Goal: Communication & Community: Answer question/provide support

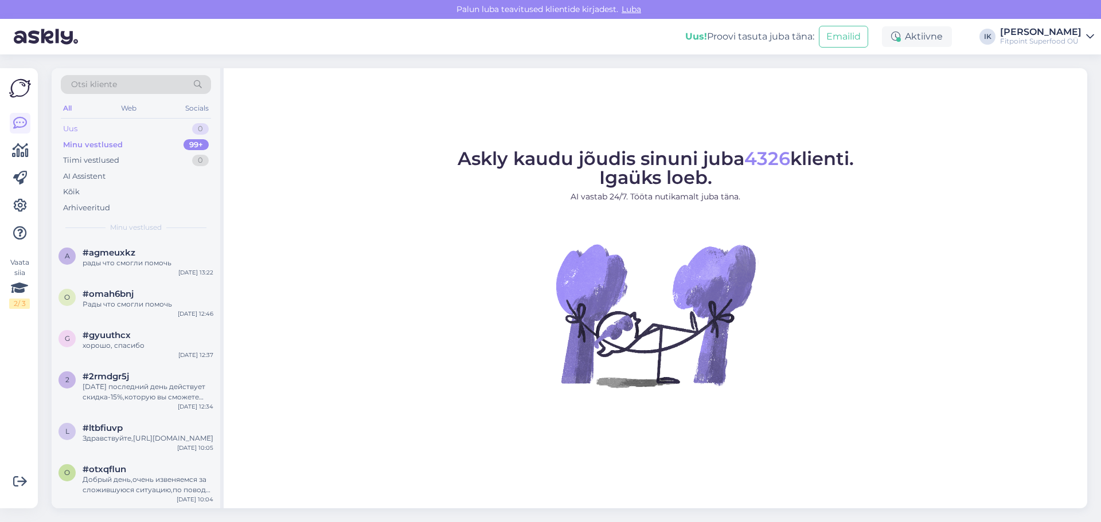
click at [74, 127] on div "Uus" at bounding box center [70, 128] width 14 height 11
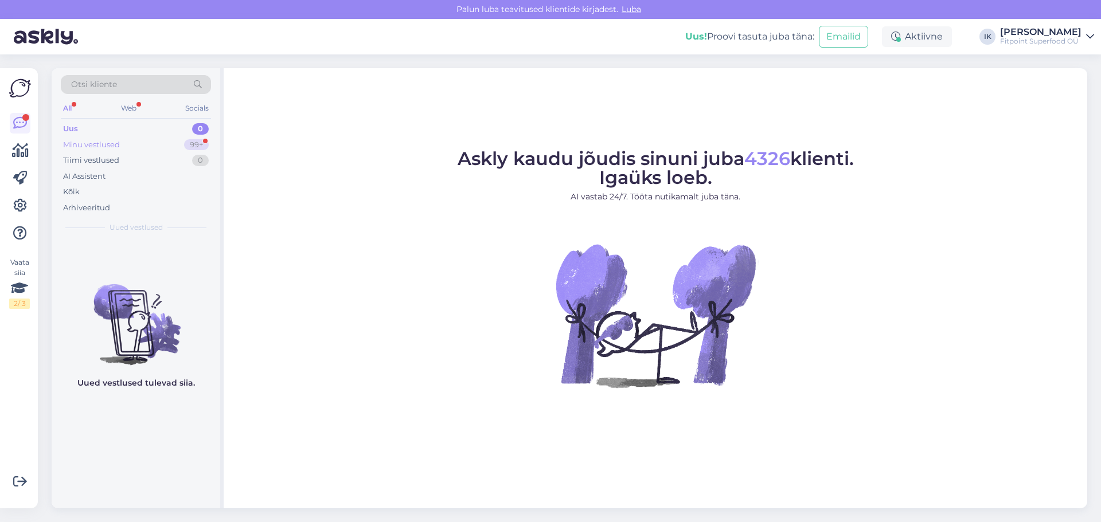
click at [96, 145] on div "Minu vestlused" at bounding box center [91, 144] width 57 height 11
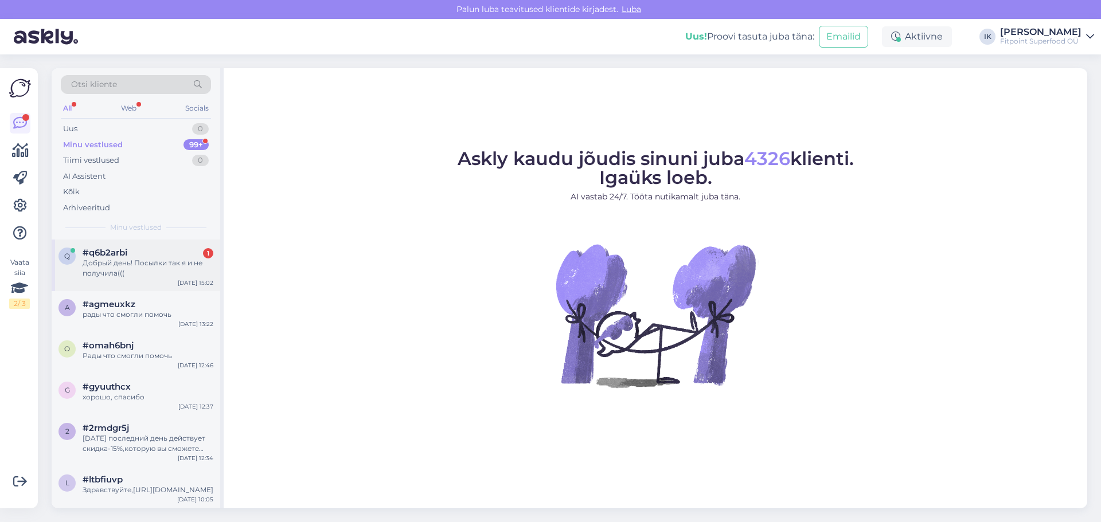
click at [162, 266] on div "Добрый день! Посылки так я и не получила(((" at bounding box center [148, 268] width 131 height 21
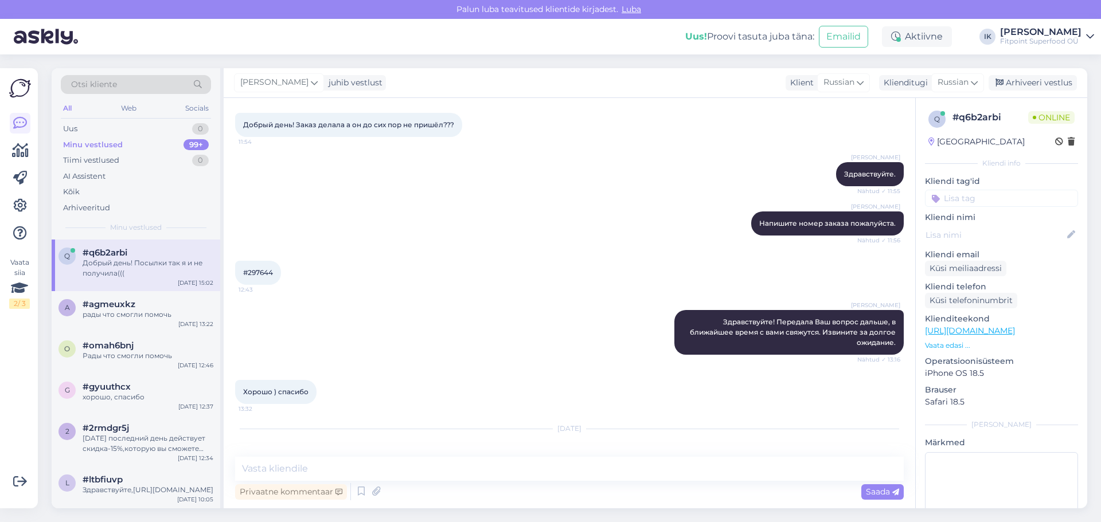
scroll to position [101, 0]
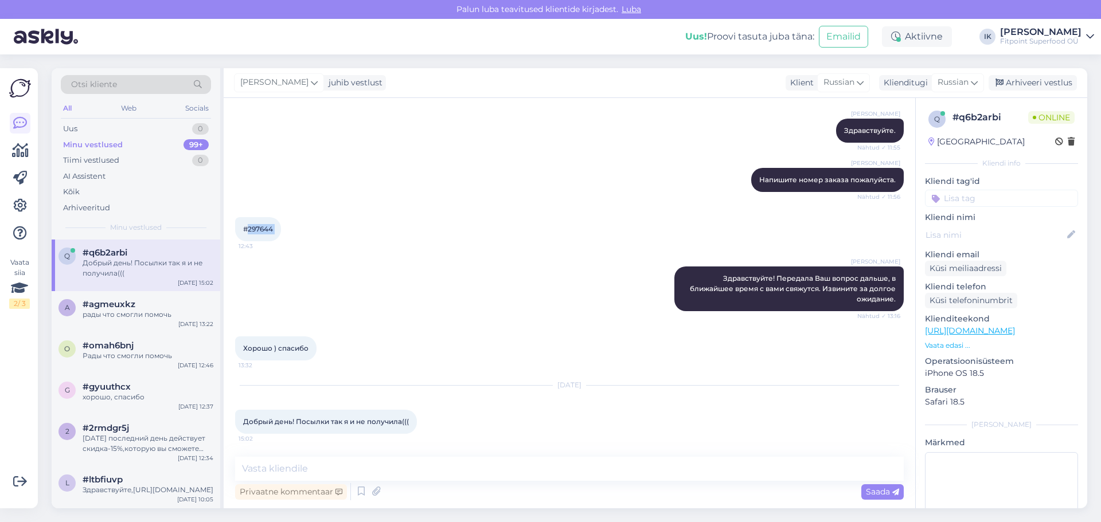
drag, startPoint x: 248, startPoint y: 228, endPoint x: 283, endPoint y: 228, distance: 35.0
click at [281, 228] on div "#297644 12:43" at bounding box center [258, 229] width 46 height 24
copy div "297644 12:43"
click at [370, 473] on textarea at bounding box center [569, 469] width 668 height 24
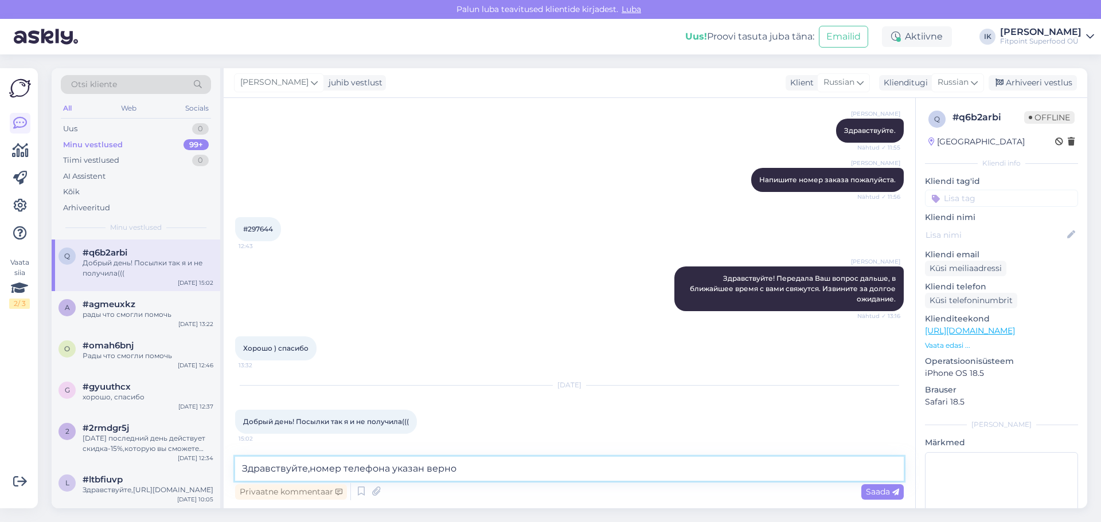
click at [511, 472] on textarea "Здравствуйте,номер телефона указан верно" at bounding box center [569, 469] width 668 height 24
paste textarea "+372 582 97 47"
type textarea "Здравствуйте,номер телефона указан верно +372 582 97 47"
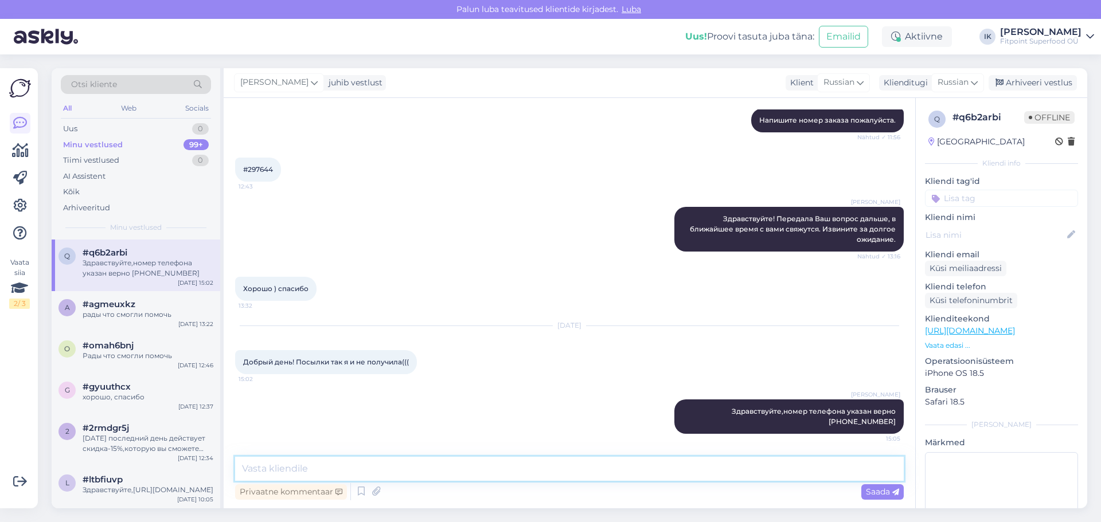
click at [511, 472] on textarea at bounding box center [569, 469] width 668 height 24
type textarea "_"
type textarea "?"
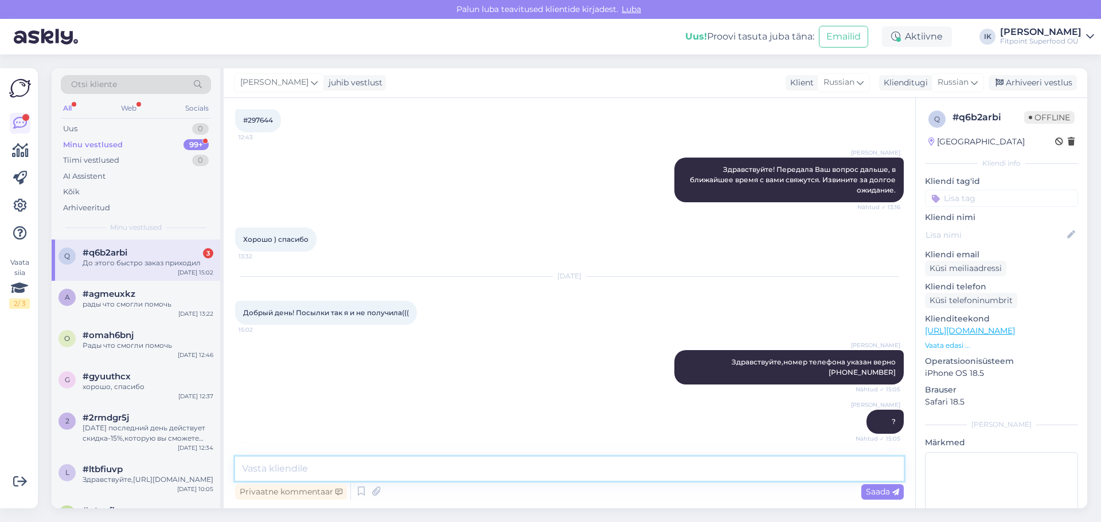
scroll to position [358, 0]
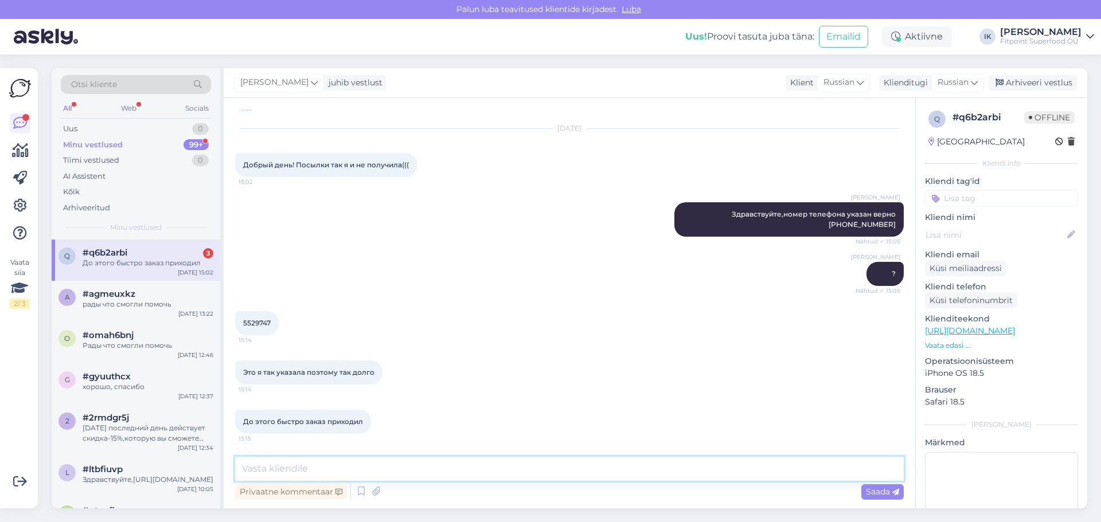
click at [322, 469] on textarea at bounding box center [569, 469] width 668 height 24
type textarea "L"
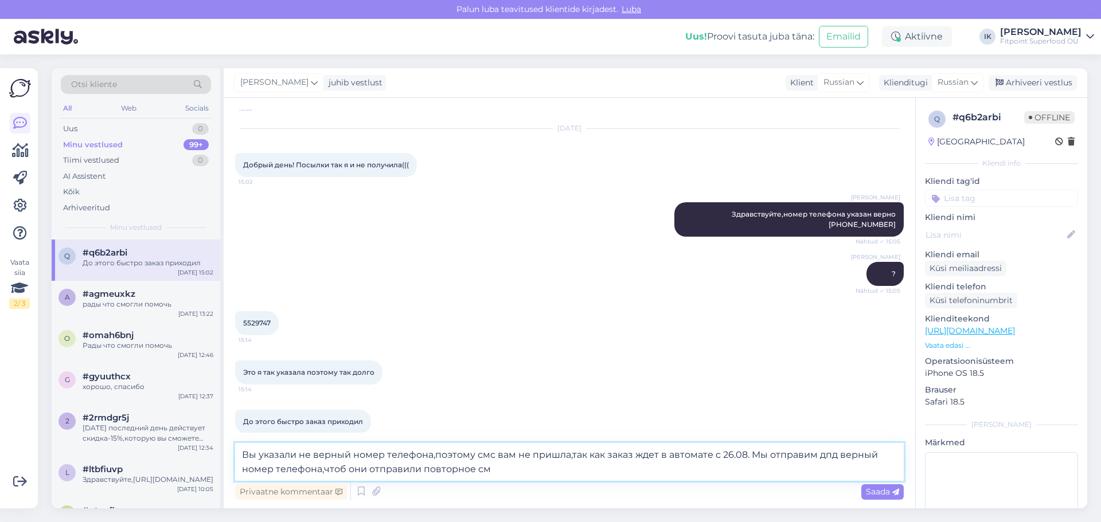
type textarea "Вы указали не верный номер телефона,поэтому смс вам не пришла,так как заказ жде…"
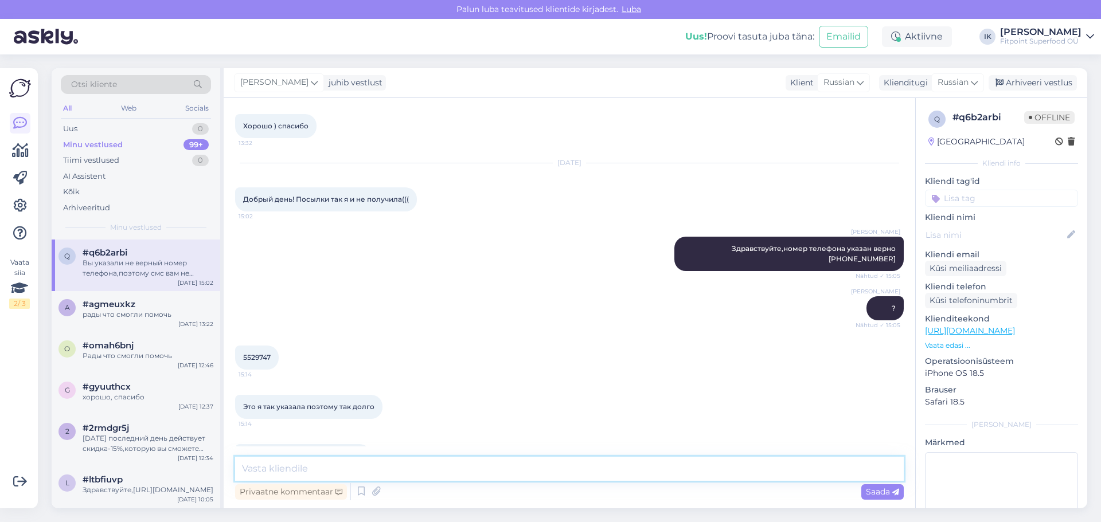
scroll to position [438, 0]
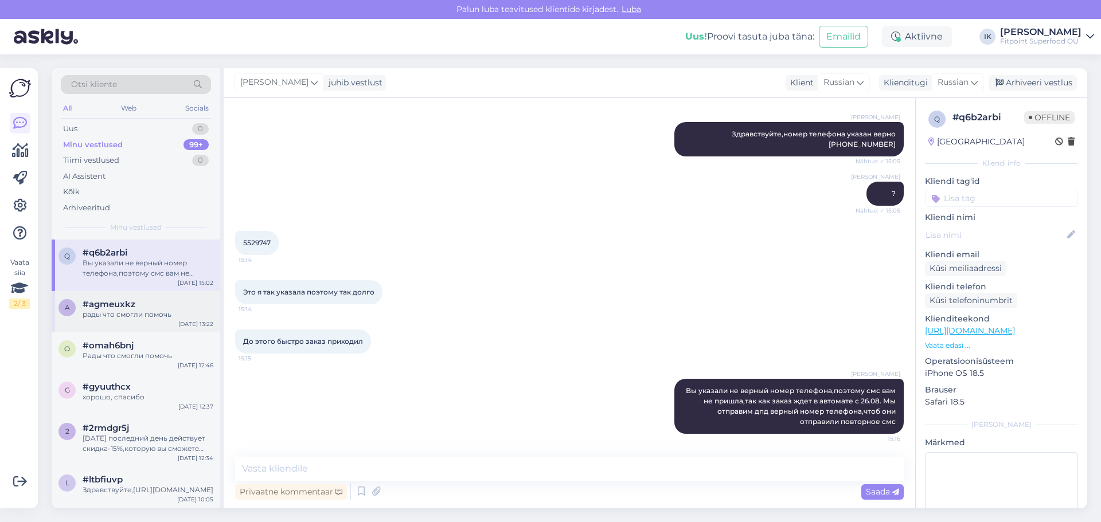
click at [130, 314] on div "рады что смогли помочь" at bounding box center [148, 315] width 131 height 10
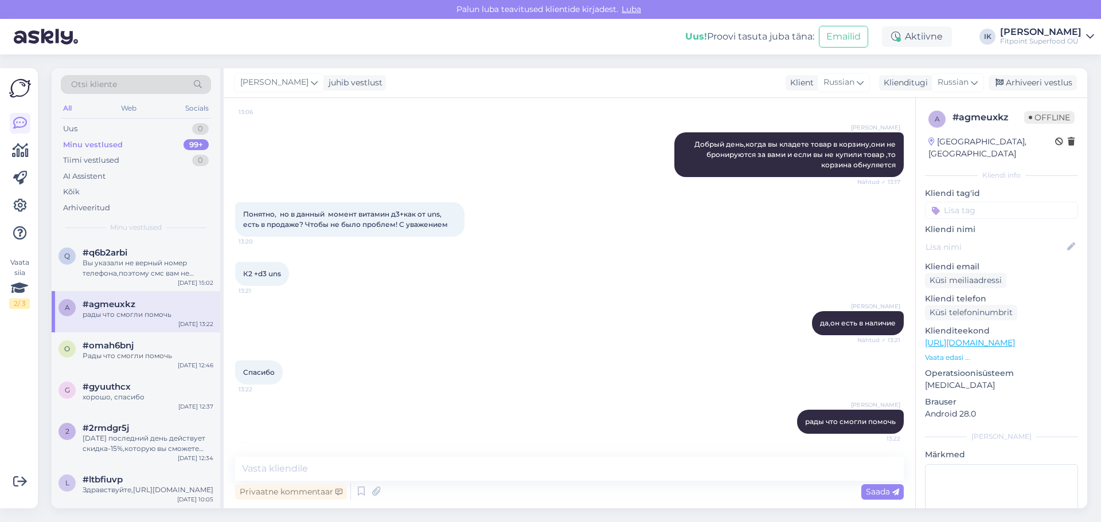
scroll to position [2215, 0]
click at [143, 349] on div "#omah6bnj" at bounding box center [148, 346] width 131 height 10
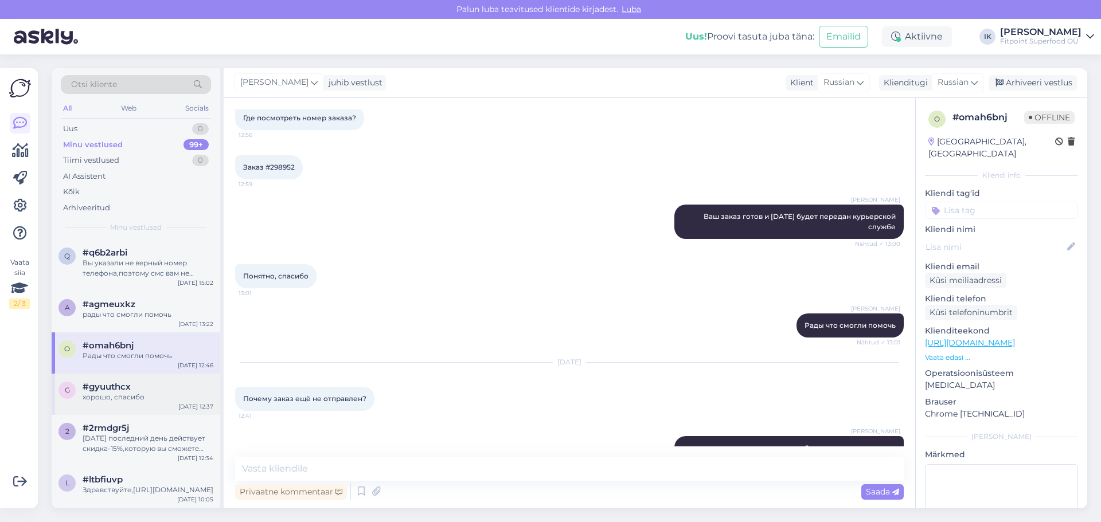
scroll to position [491, 0]
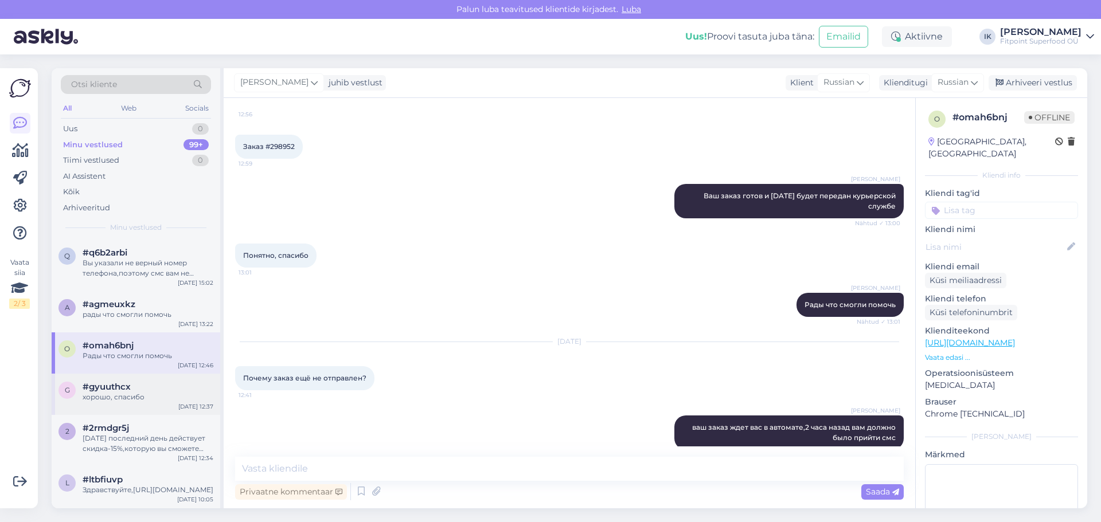
click at [129, 390] on span "#gyuuthcx" at bounding box center [107, 387] width 48 height 10
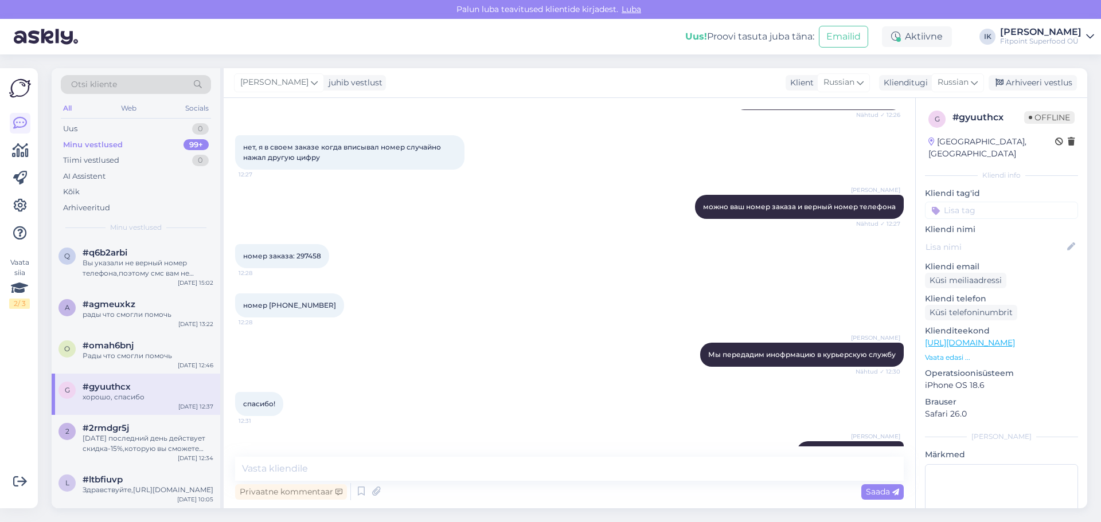
scroll to position [180, 0]
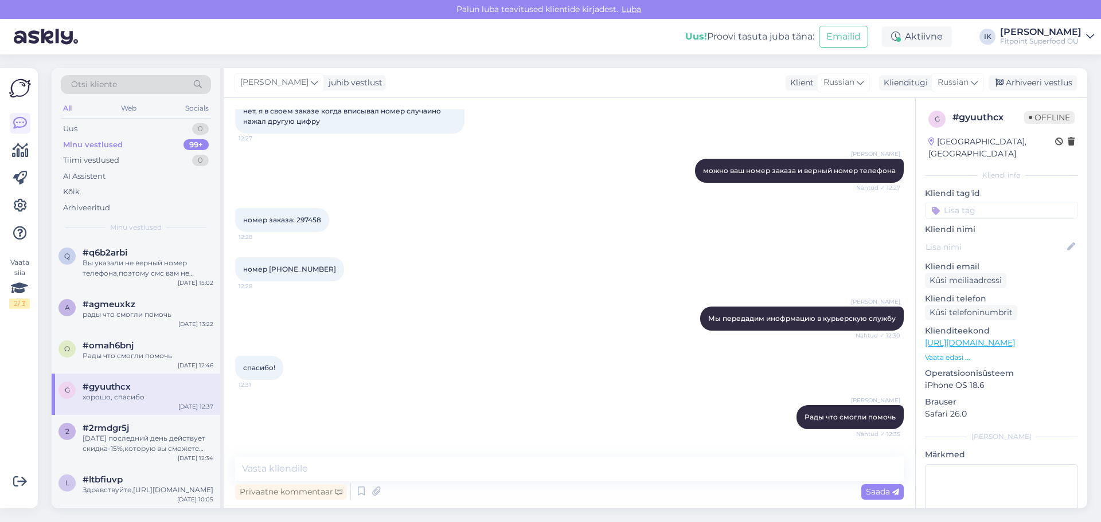
click at [309, 221] on span "номер заказа: 297458" at bounding box center [282, 220] width 78 height 9
copy div "297458 12:28"
click at [161, 440] on div "Сегодня последний день действует скидка-15%,которую вы сможете найти на нашем с…" at bounding box center [148, 443] width 131 height 21
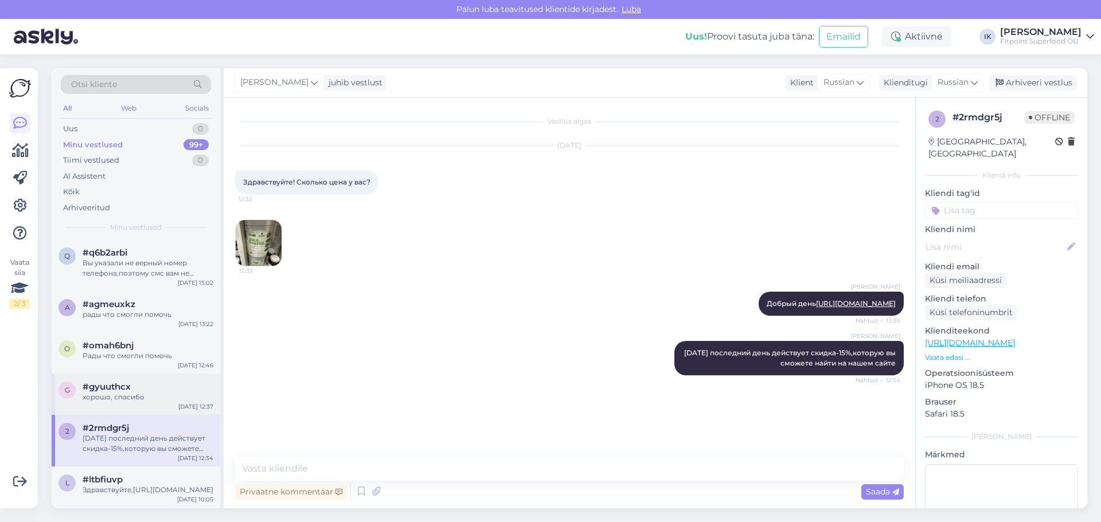
scroll to position [57, 0]
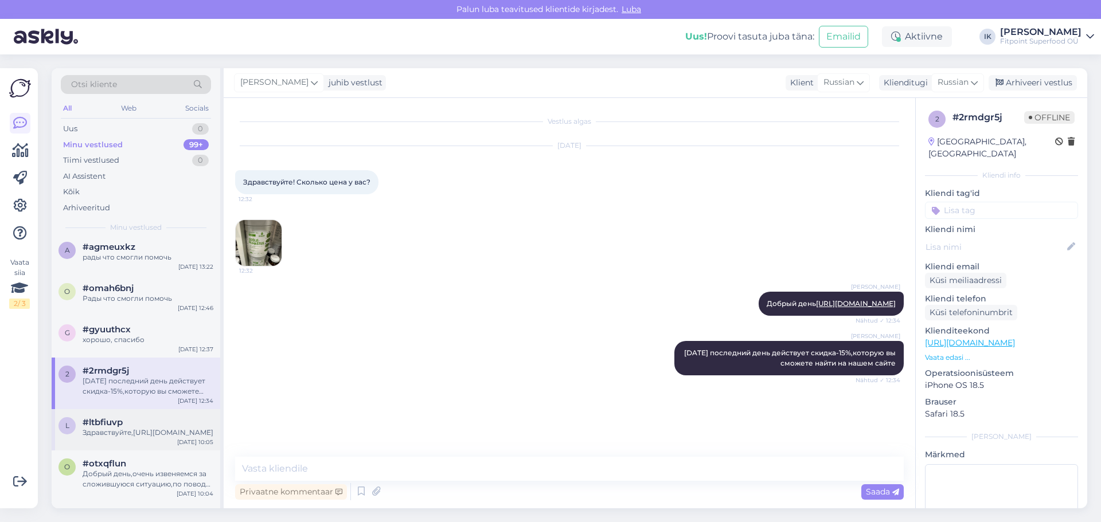
click at [146, 428] on div "Здравствуйте,https://fitpoint.ee/ru/semena-tykvy/" at bounding box center [148, 433] width 131 height 10
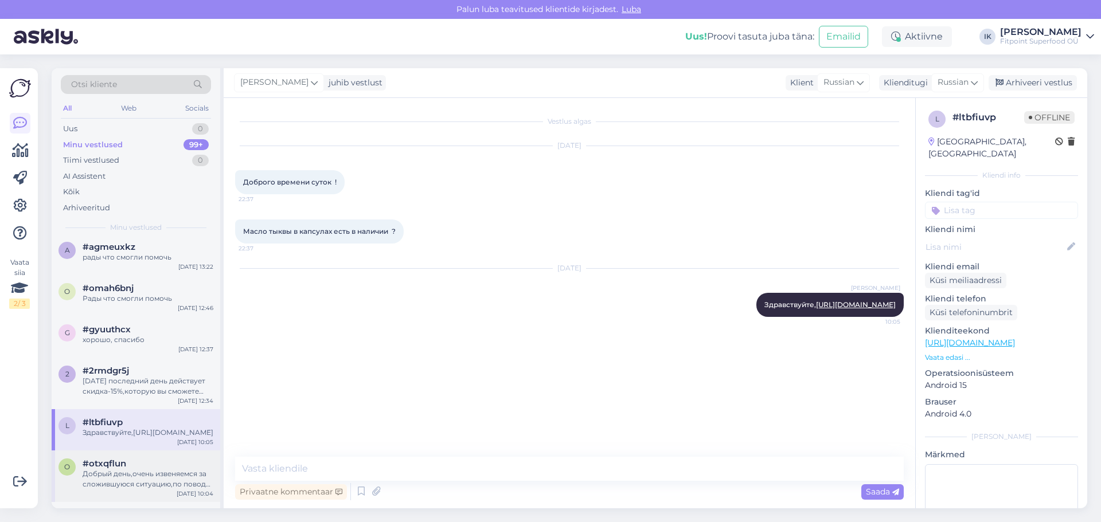
click at [143, 483] on div "Добрый день,очень извеняемся за сложившуюся ситуацию,по поводу заказа напишите …" at bounding box center [148, 479] width 131 height 21
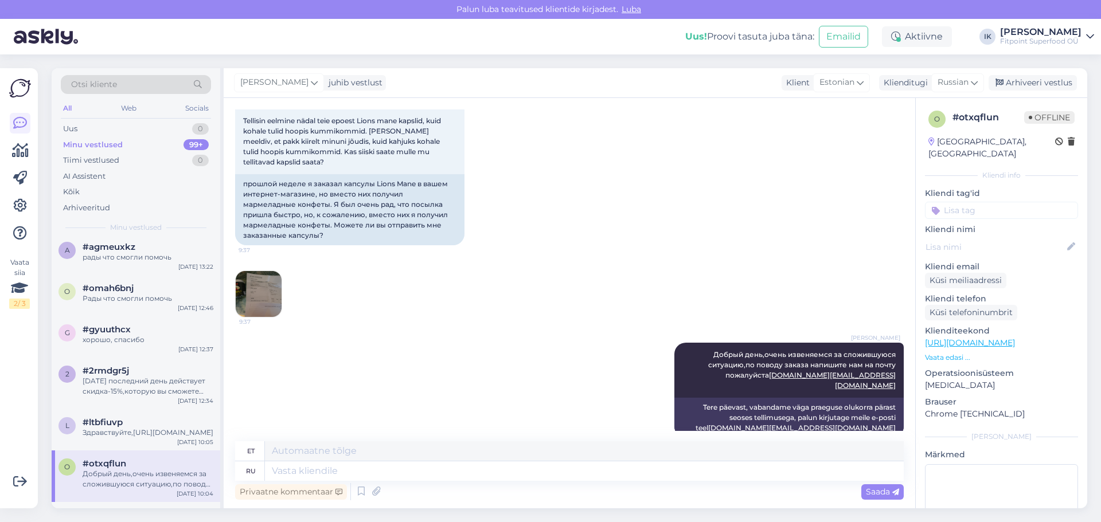
scroll to position [91, 0]
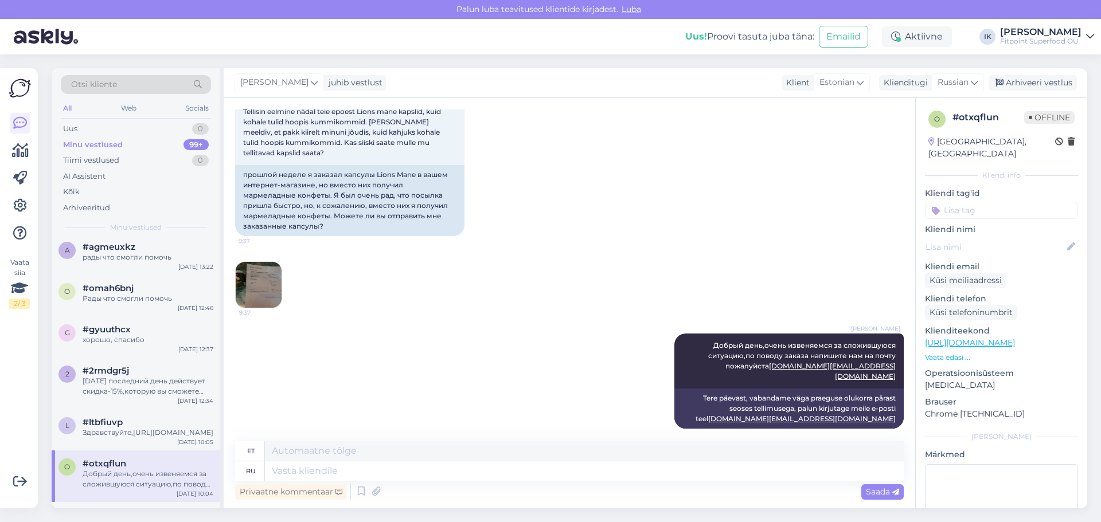
click at [271, 291] on img at bounding box center [259, 285] width 46 height 46
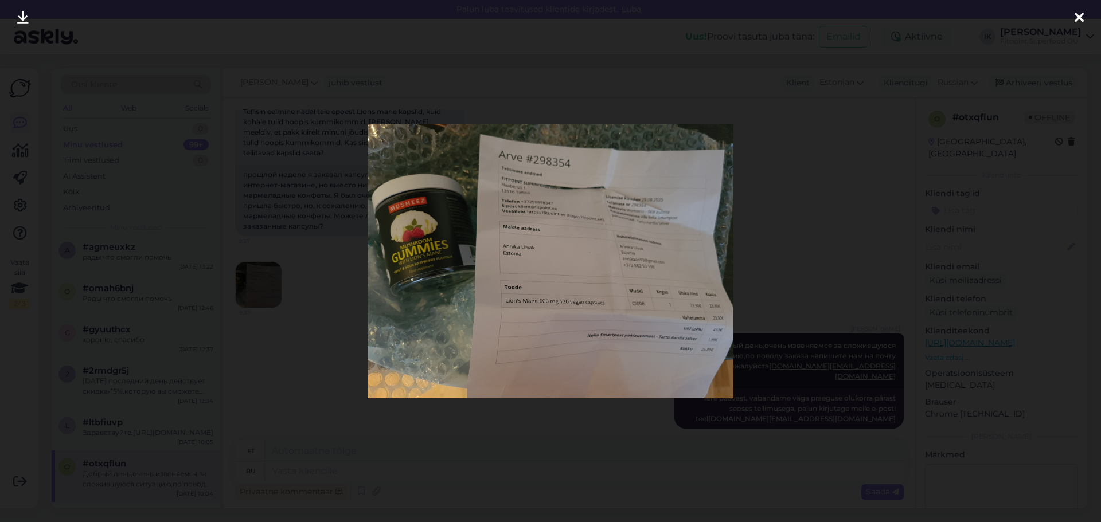
click at [286, 348] on div at bounding box center [550, 261] width 1101 height 522
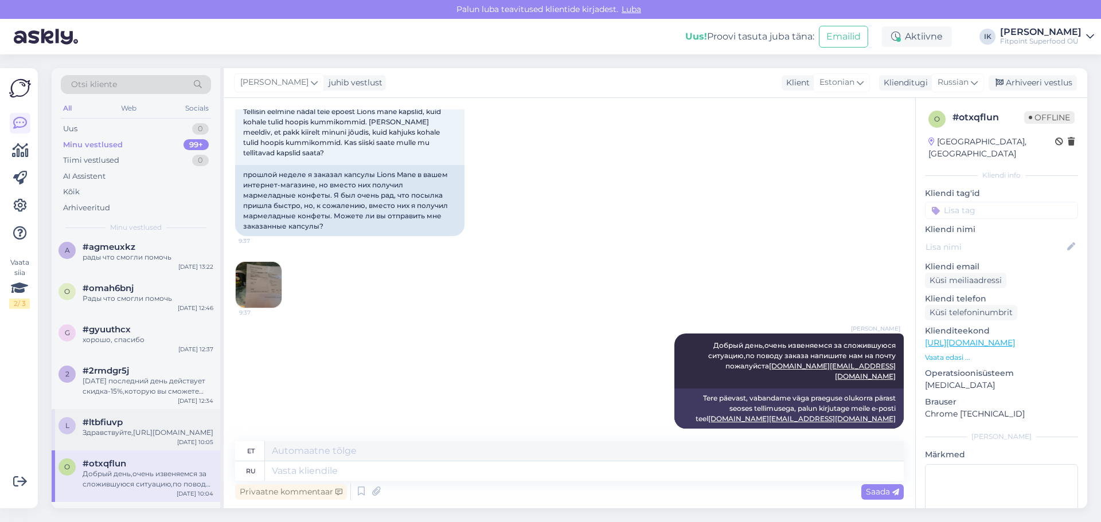
click at [151, 433] on div "Здравствуйте,https://fitpoint.ee/ru/semena-tykvy/" at bounding box center [148, 433] width 131 height 10
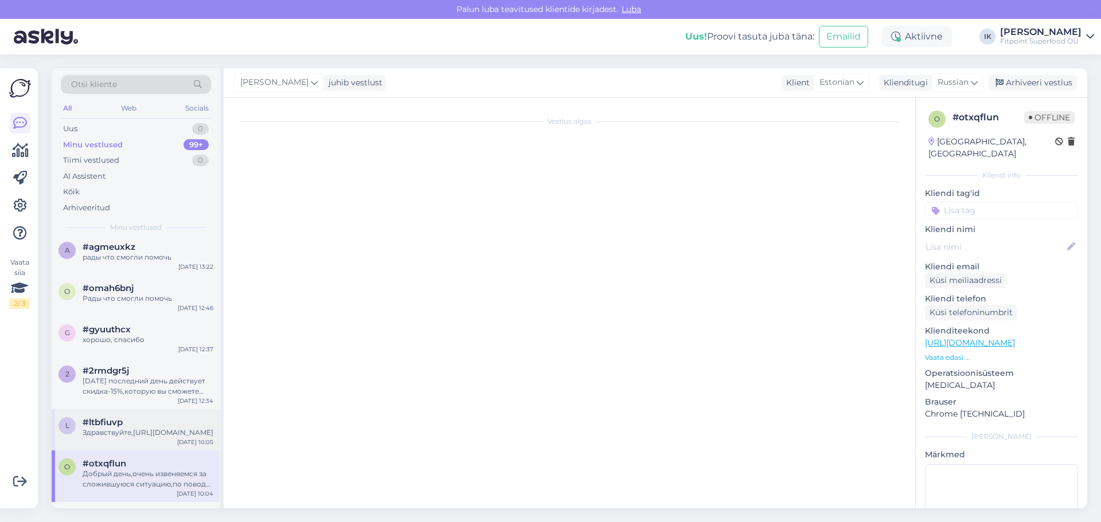
scroll to position [0, 0]
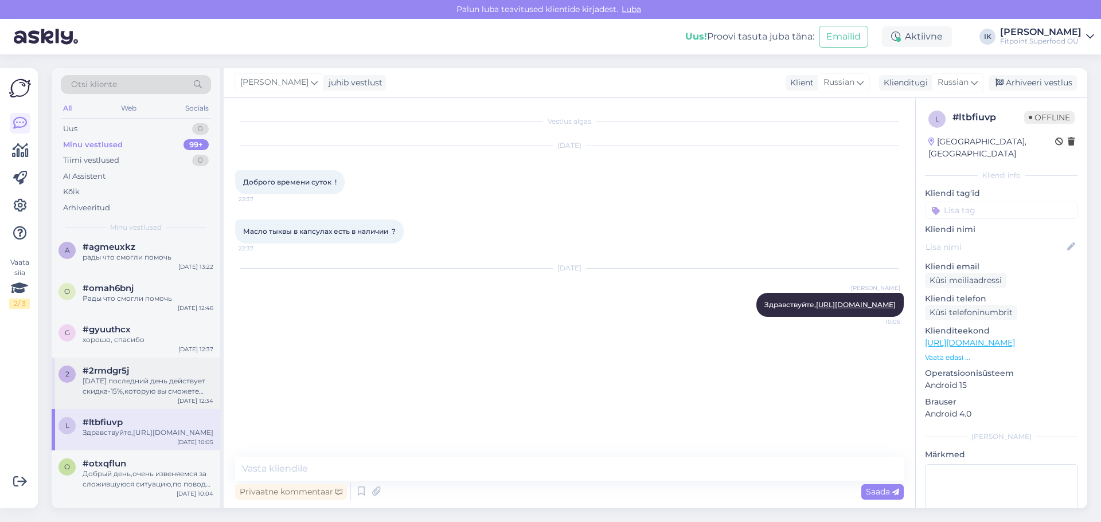
click at [154, 383] on div "Сегодня последний день действует скидка-15%,которую вы сможете найти на нашем с…" at bounding box center [148, 386] width 131 height 21
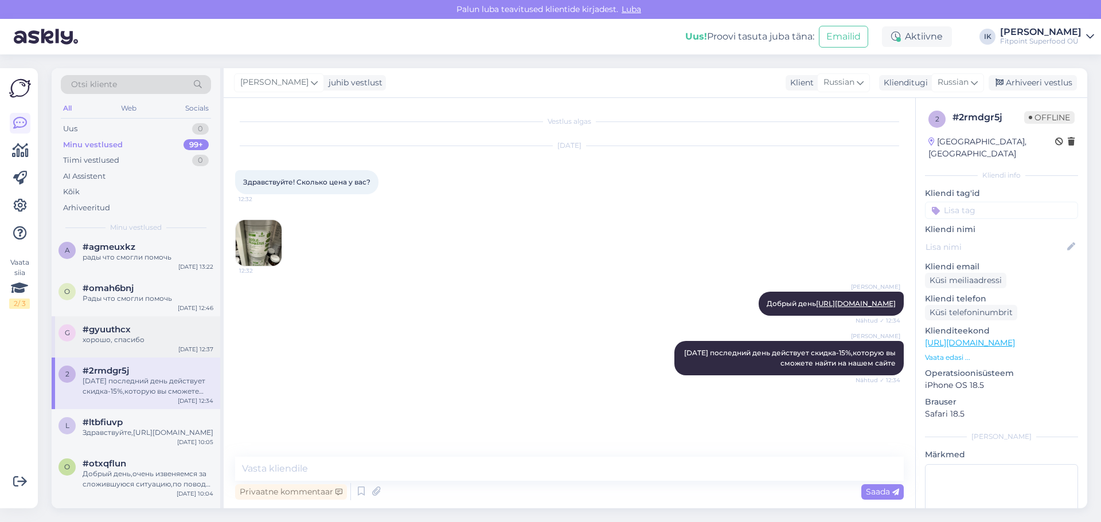
click at [148, 330] on div "#gyuuthcx" at bounding box center [148, 329] width 131 height 10
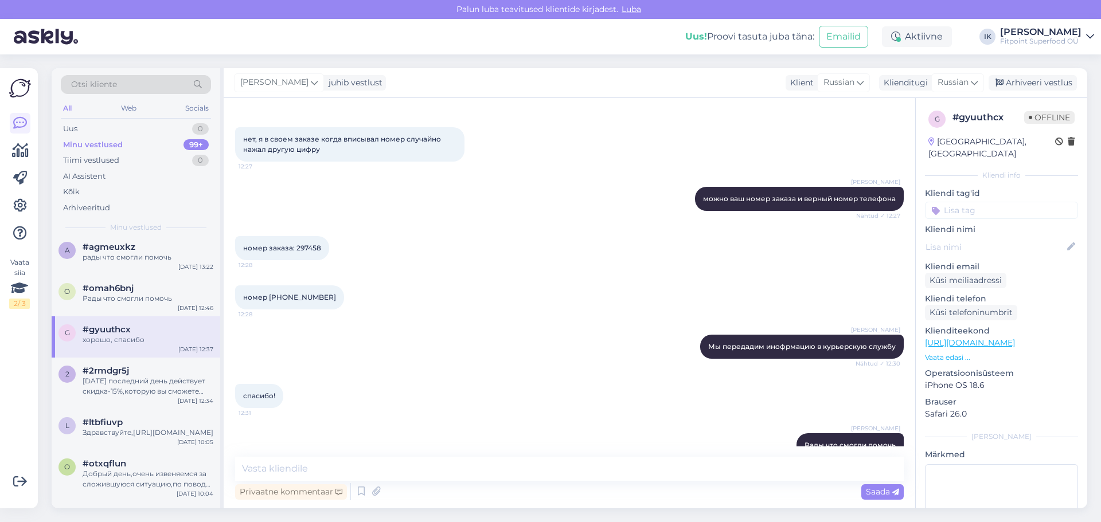
scroll to position [172, 0]
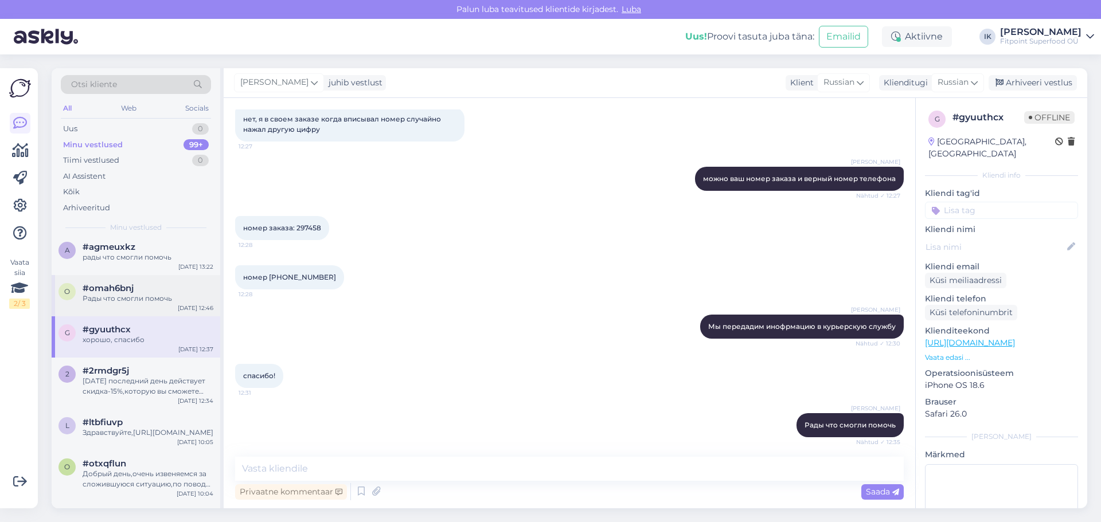
click at [147, 288] on div "#omah6bnj" at bounding box center [148, 288] width 131 height 10
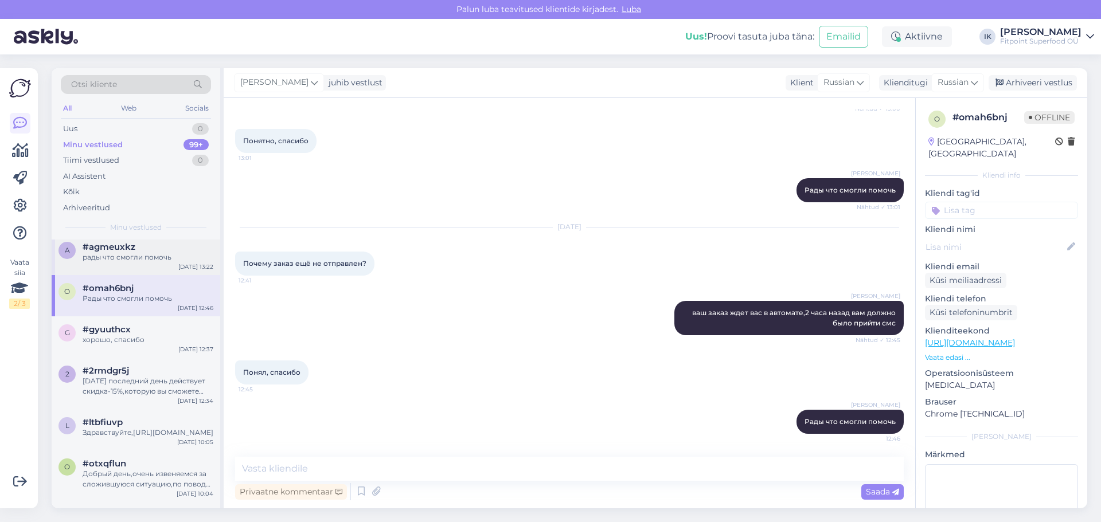
click at [151, 260] on div "рады что смогли помочь" at bounding box center [148, 257] width 131 height 10
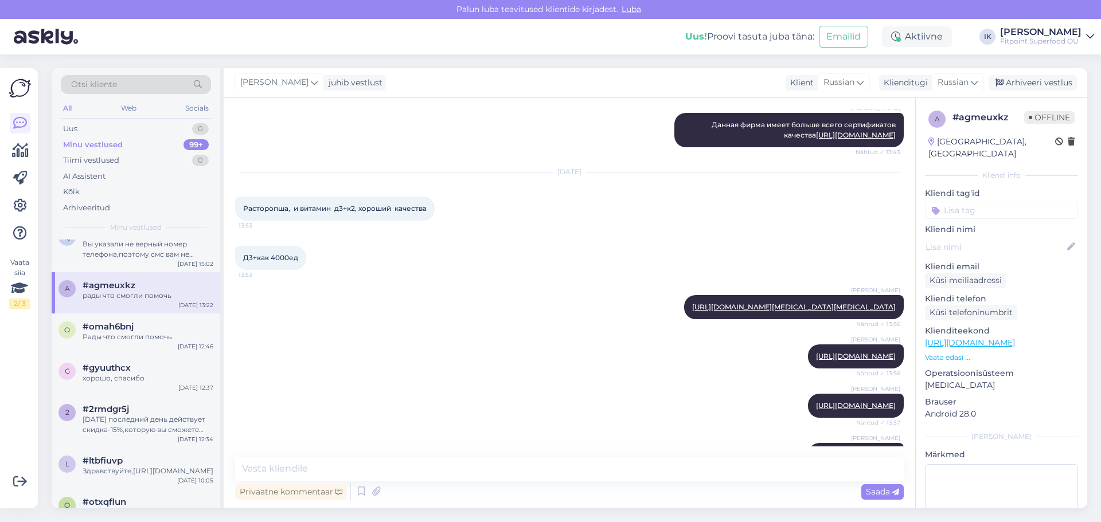
scroll to position [0, 0]
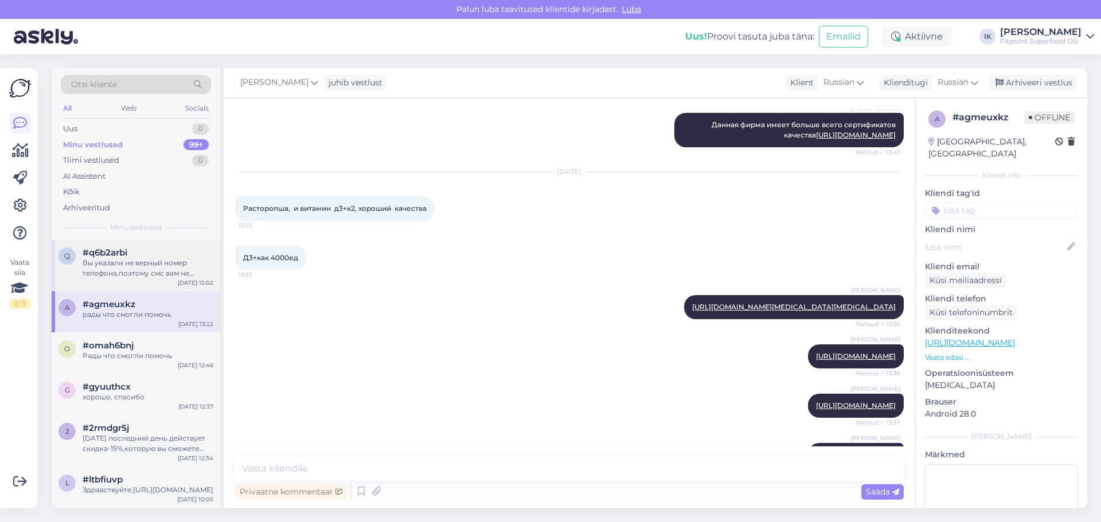
click at [133, 272] on div "Вы указали не верный номер телефона,поэтому смс вам не пришла,так как заказ жде…" at bounding box center [148, 268] width 131 height 21
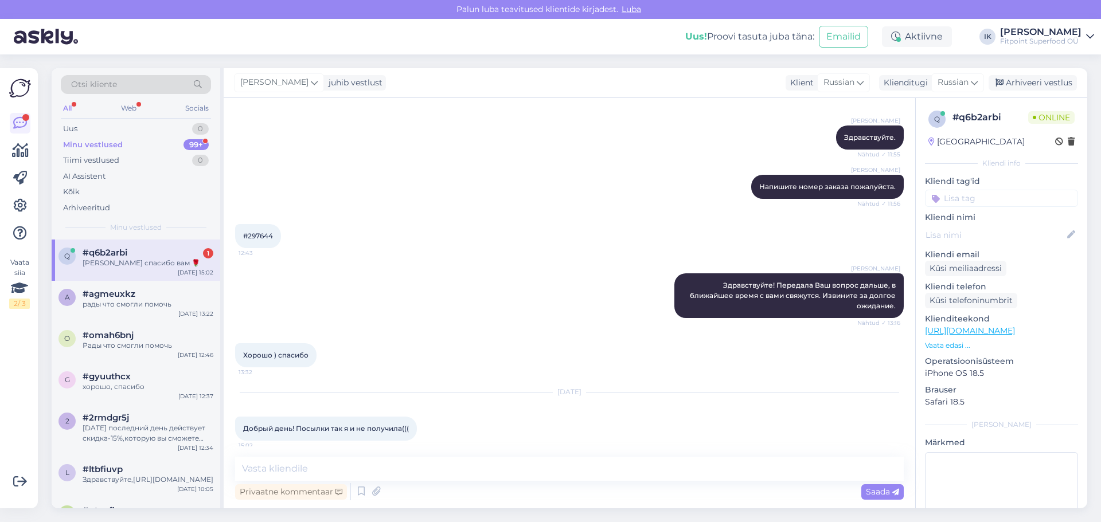
scroll to position [487, 0]
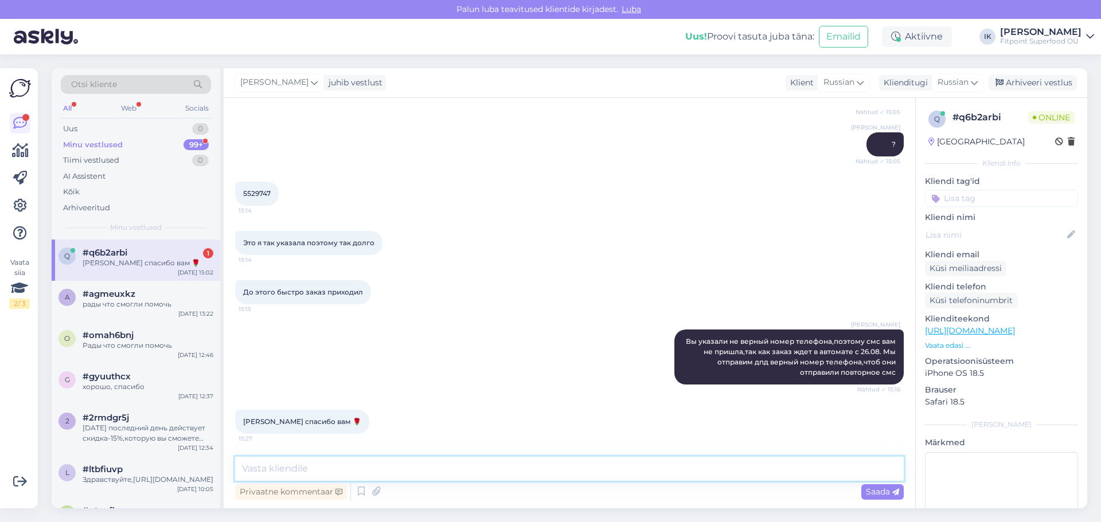
click at [272, 463] on textarea at bounding box center [569, 469] width 668 height 24
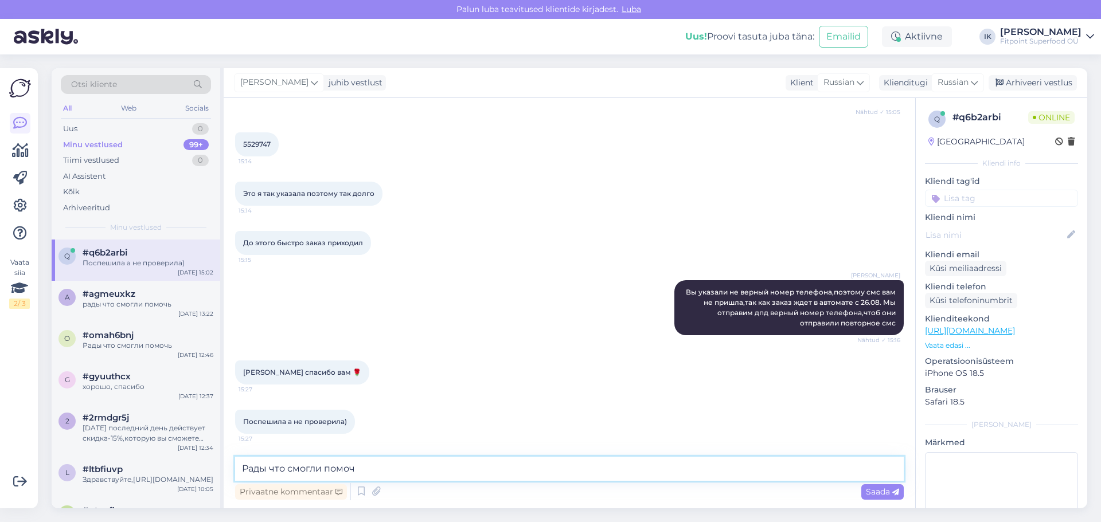
type textarea "Рады что смогли помочь"
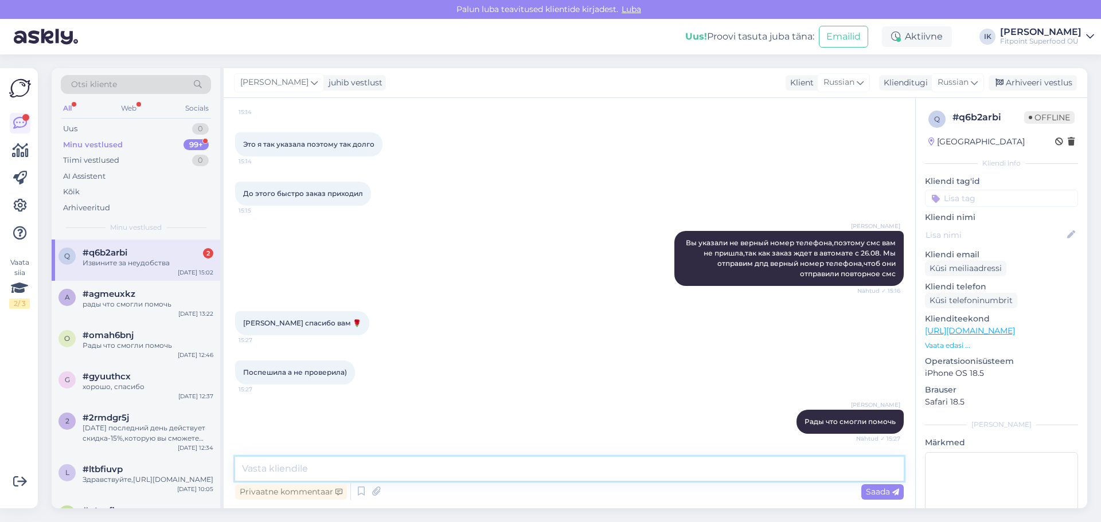
scroll to position [684, 0]
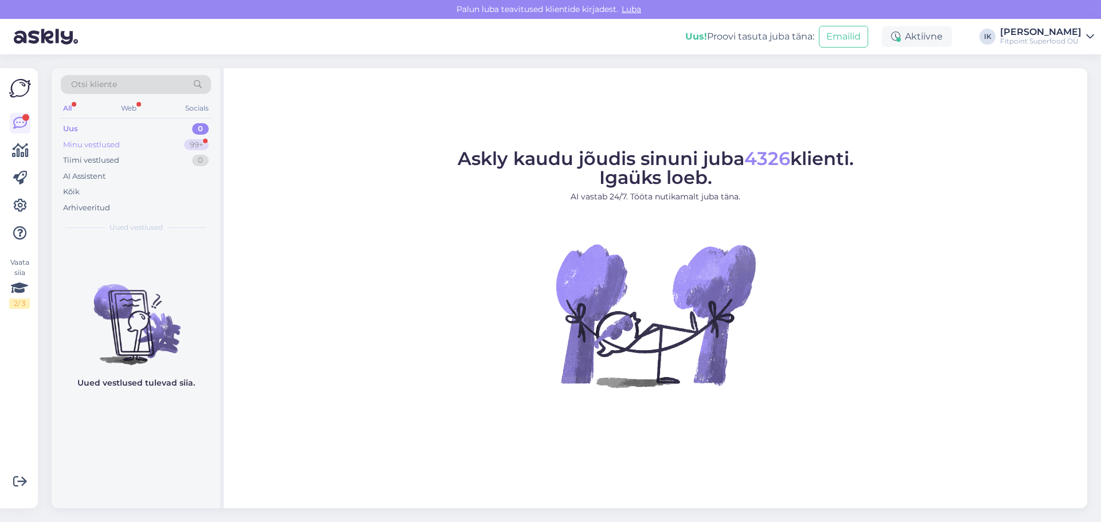
click at [115, 142] on div "Minu vestlused" at bounding box center [91, 144] width 57 height 11
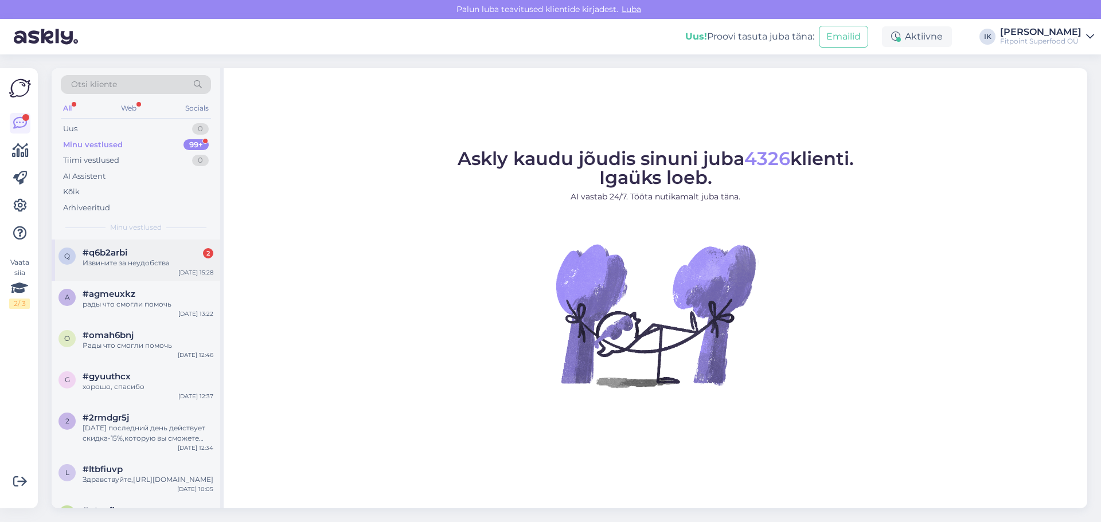
click at [134, 250] on div "#q6b2arbi 2" at bounding box center [148, 253] width 131 height 10
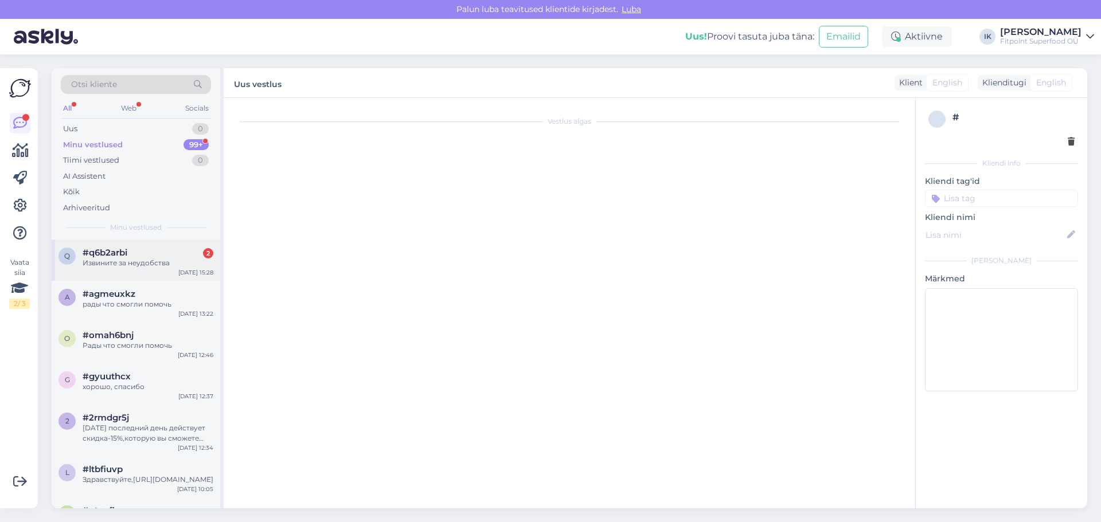
scroll to position [684, 0]
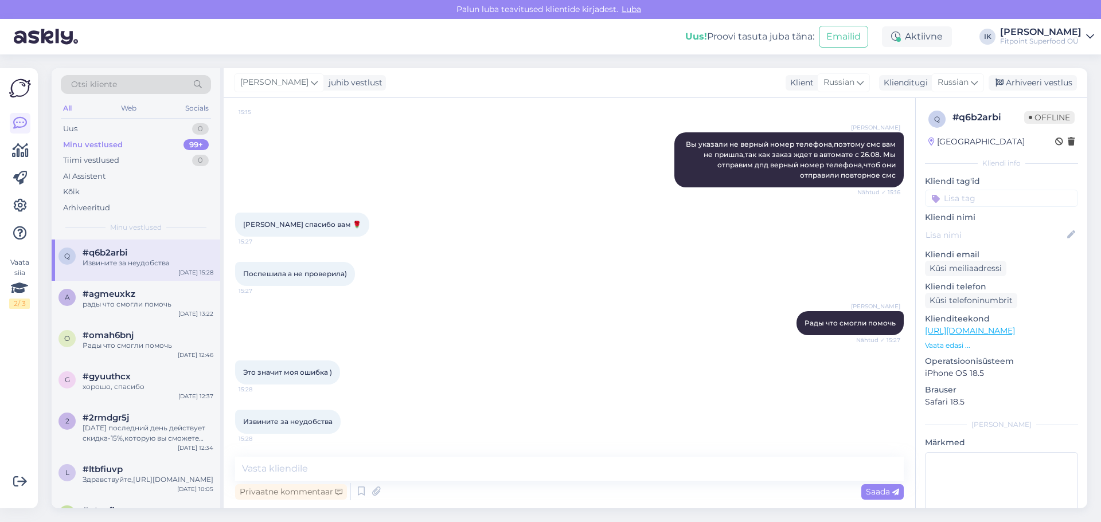
click at [664, 355] on div "Это значит моя ошибка ) 15:28" at bounding box center [569, 372] width 668 height 49
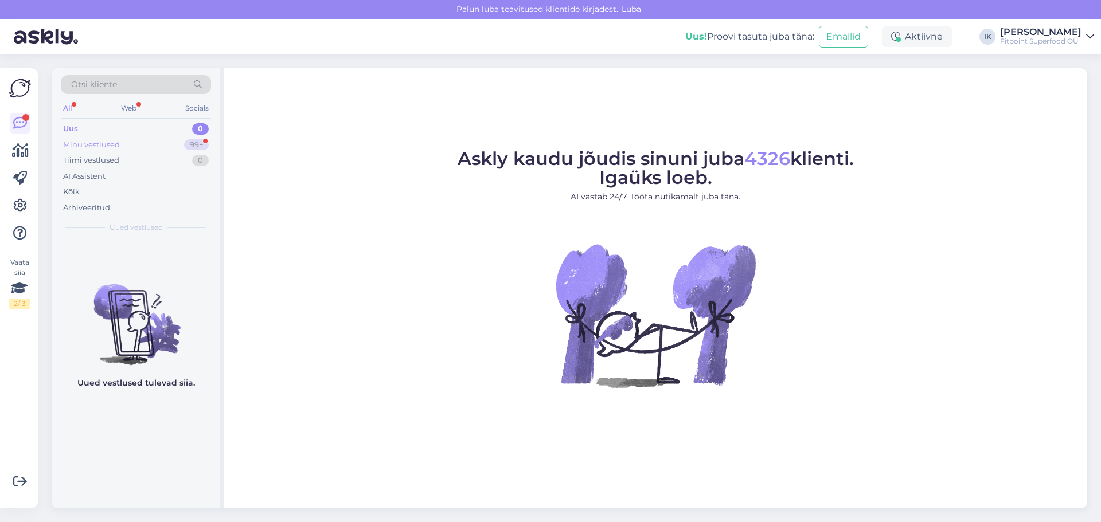
click at [99, 148] on div "Minu vestlused" at bounding box center [91, 144] width 57 height 11
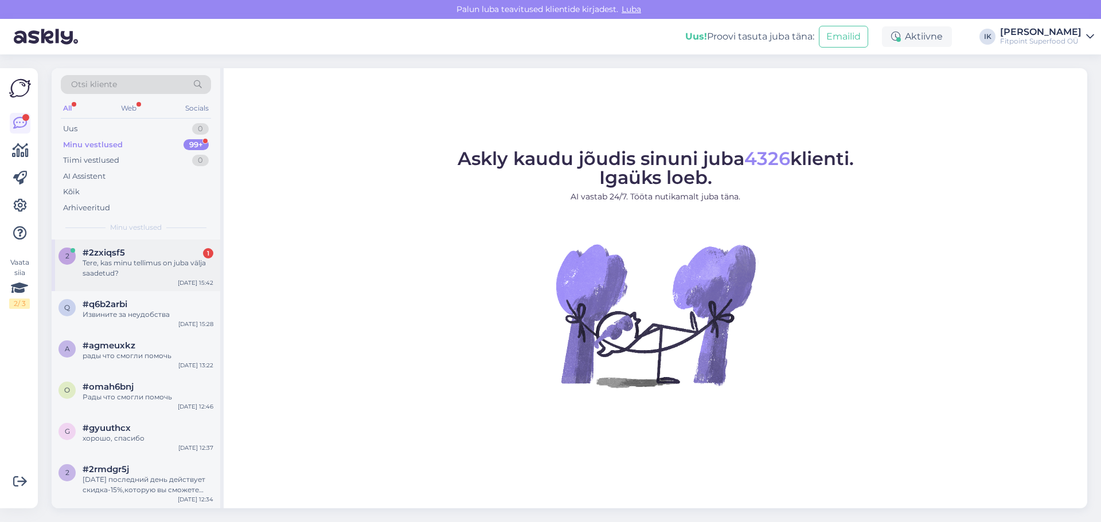
click at [174, 266] on div "Tere, kas minu tellimus on juba välja saadetud?" at bounding box center [148, 268] width 131 height 21
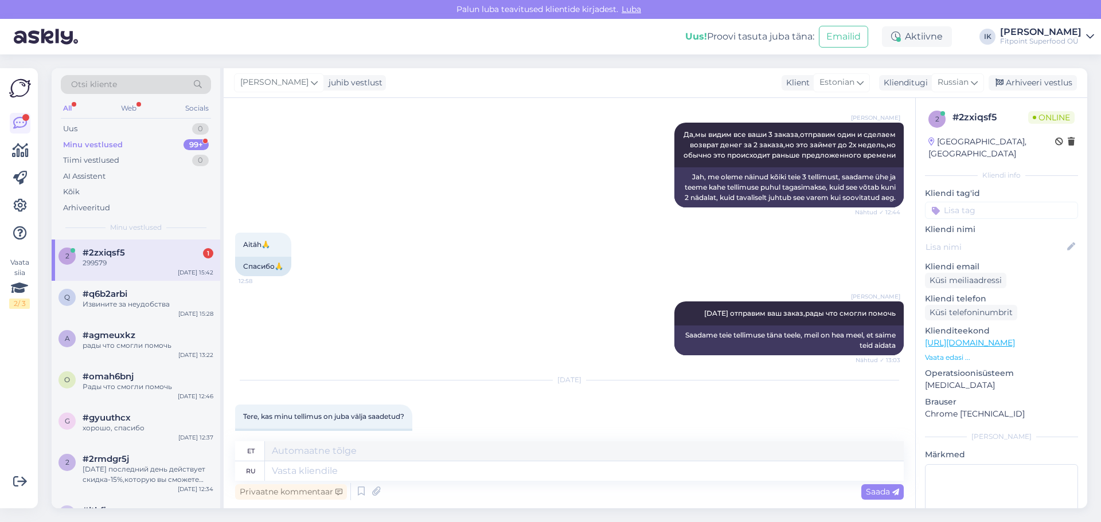
scroll to position [2997, 0]
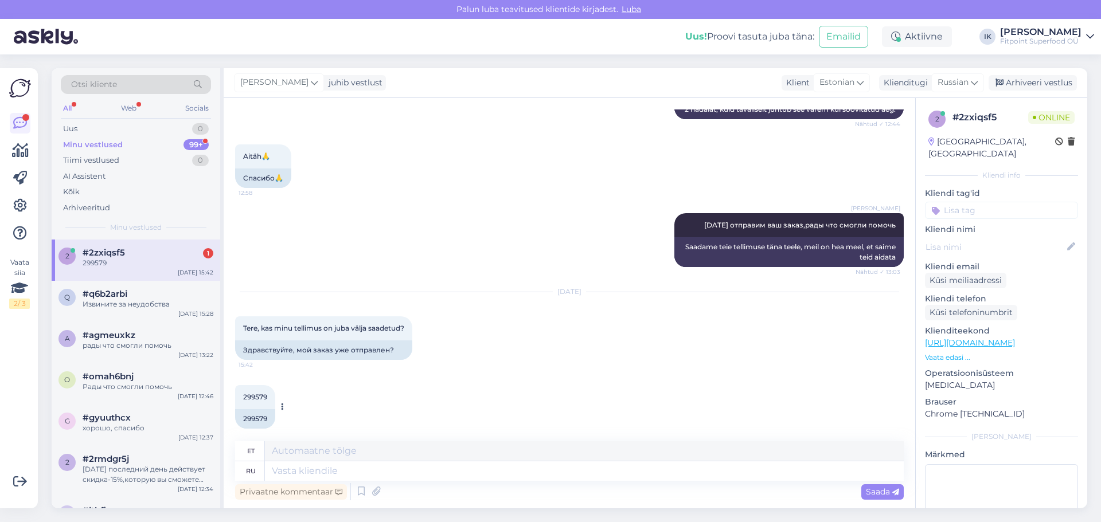
click at [252, 409] on div "299579" at bounding box center [255, 418] width 40 height 19
copy div "299579"
click at [325, 476] on textarea at bounding box center [584, 470] width 639 height 19
type textarea "Ö"
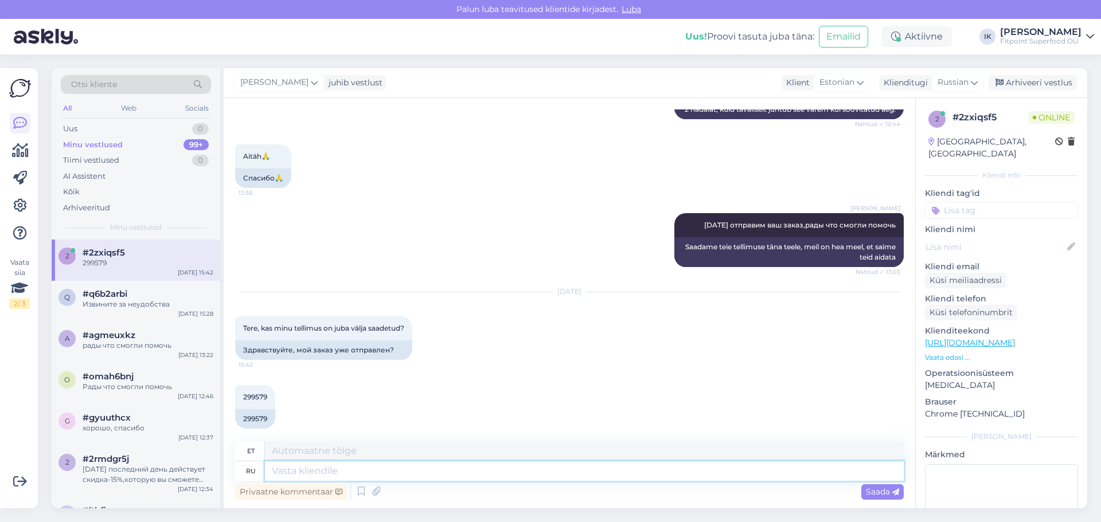
type textarea "L"
type textarea "Добрый д"
type textarea "Lahke"
type textarea "Добрый день,сегодня"
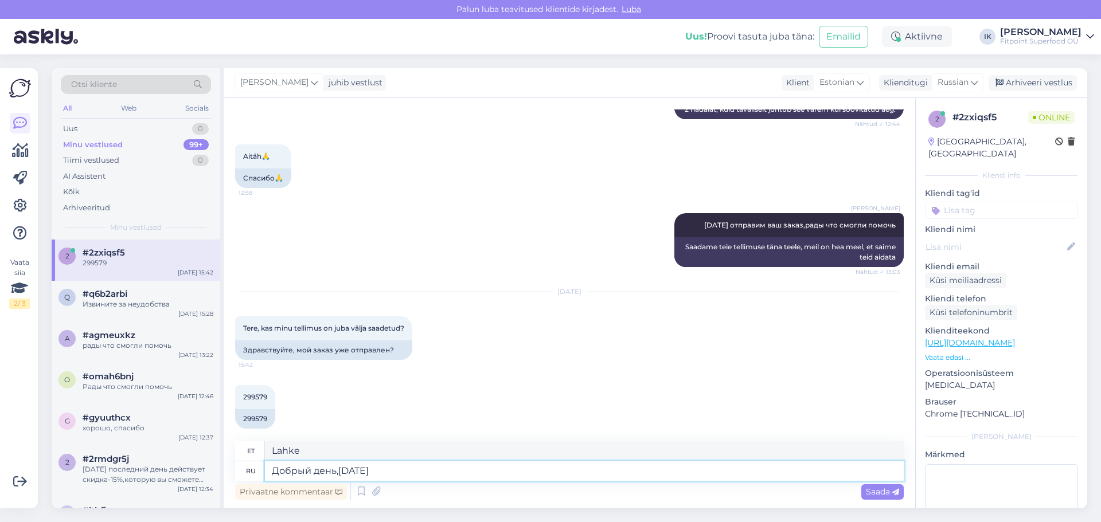
type textarea "Tere päevast, täna"
type textarea "Добрый день,сегодня его п"
type textarea "Tere päevast, täna on tema"
type textarea "Добрый день,сегодня его передадут"
type textarea "Tere päevast, see kantakse täna üle."
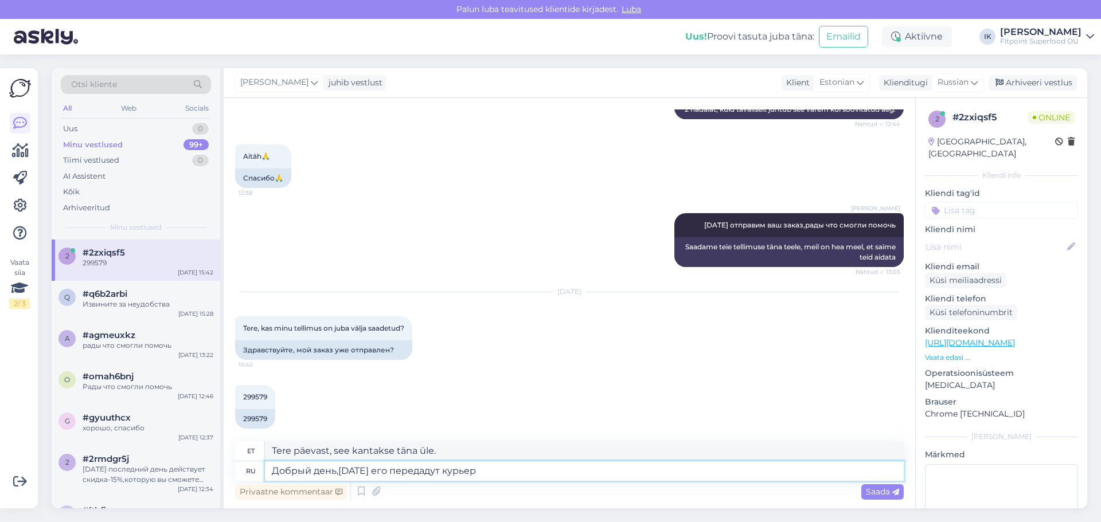
type textarea "Добрый день,сегодня его передадут курьеру"
type textarea "Tere päevast, see antakse täna kullerile üle."
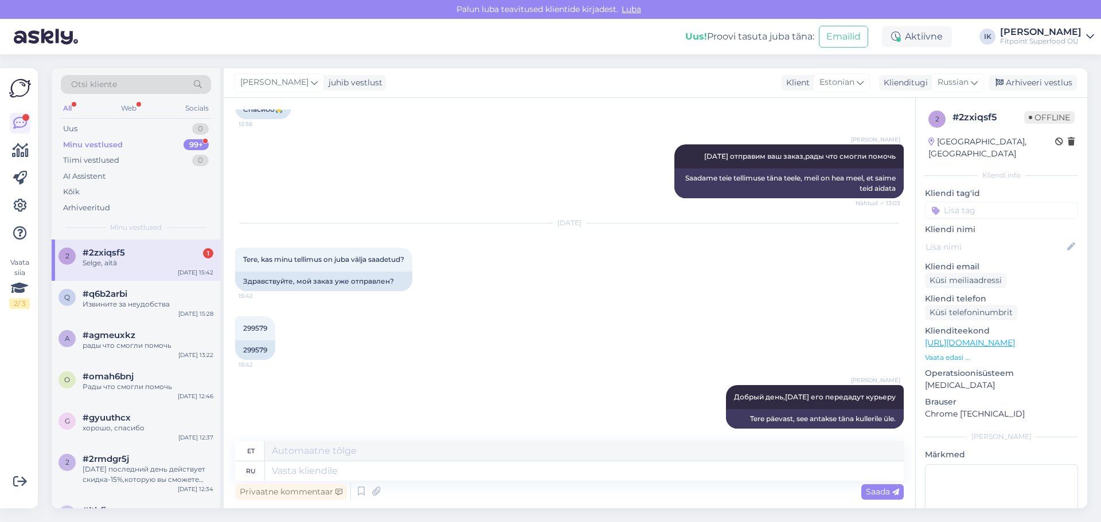
scroll to position [3135, 0]
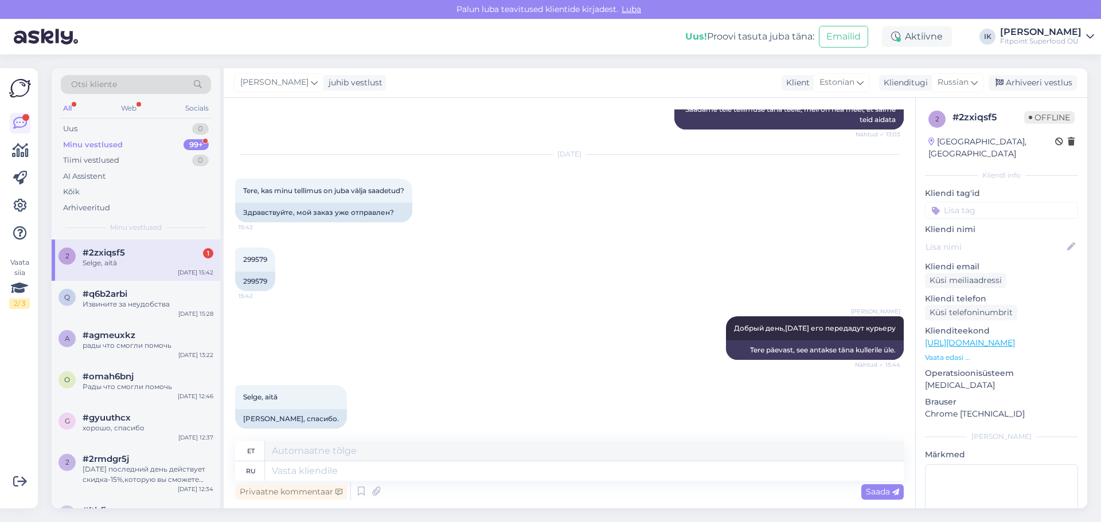
click at [366, 246] on div "299579 15:42 299579" at bounding box center [569, 269] width 668 height 69
click at [120, 261] on div "Selge, aitä" at bounding box center [148, 263] width 131 height 10
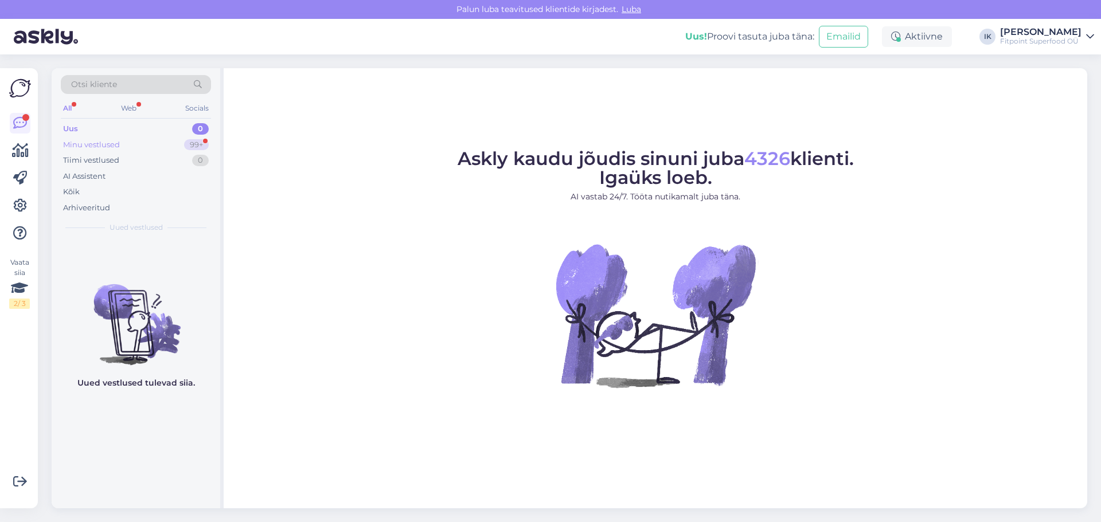
click at [155, 150] on div "Minu vestlused 99+" at bounding box center [136, 145] width 150 height 16
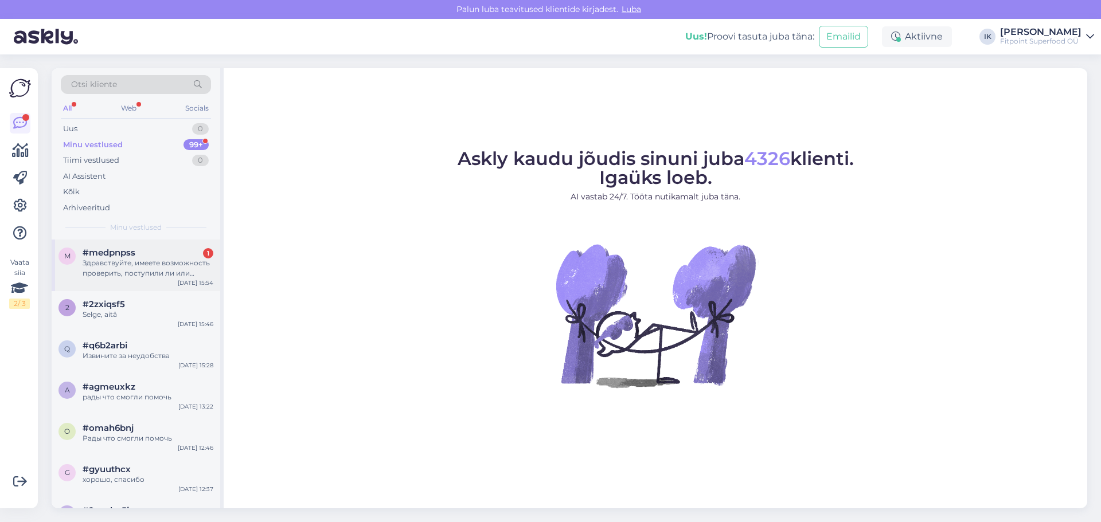
click at [167, 264] on div "Здравствуйте, имеете возможность проверить, поступили ли или заказы в магазин, …" at bounding box center [148, 268] width 131 height 21
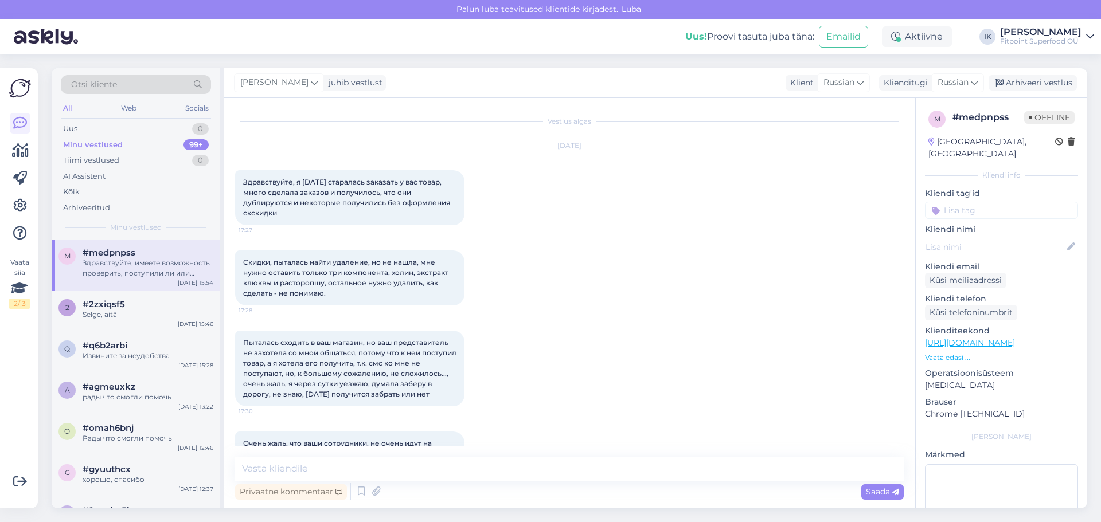
scroll to position [665, 0]
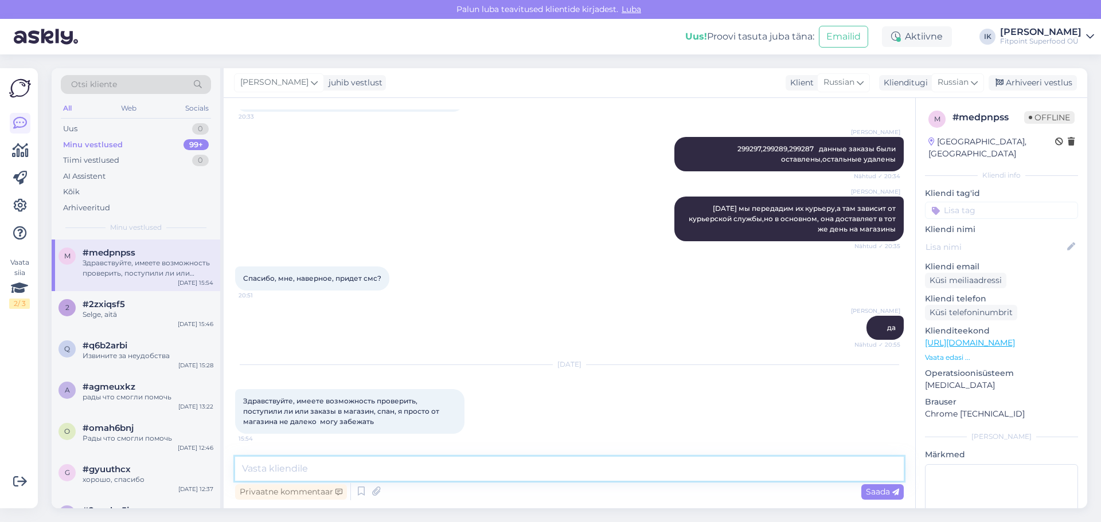
click at [382, 472] on textarea at bounding box center [569, 469] width 668 height 24
type textarea "Здравствуйте,когда заказы поступают,вам приходят оповещания"
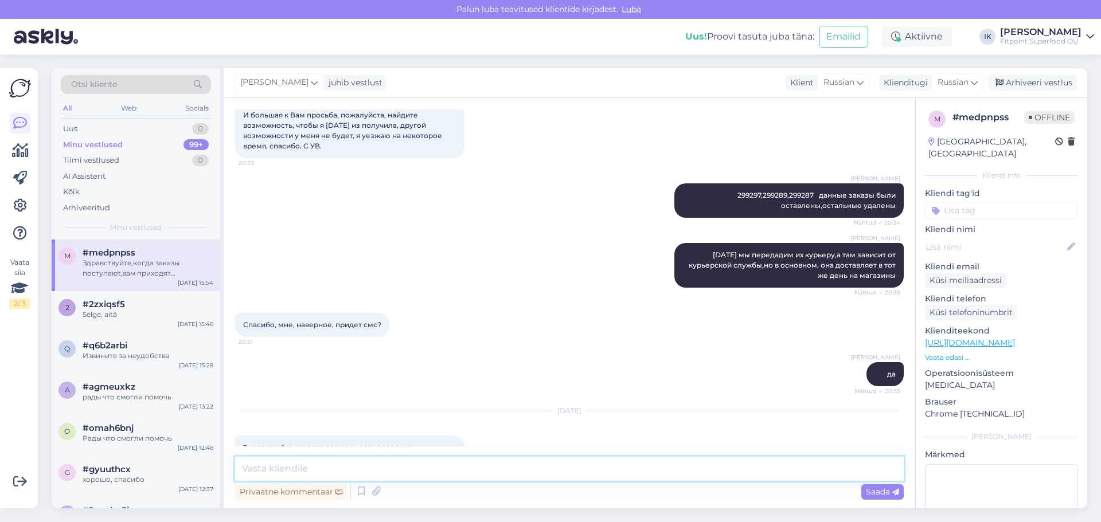
scroll to position [725, 0]
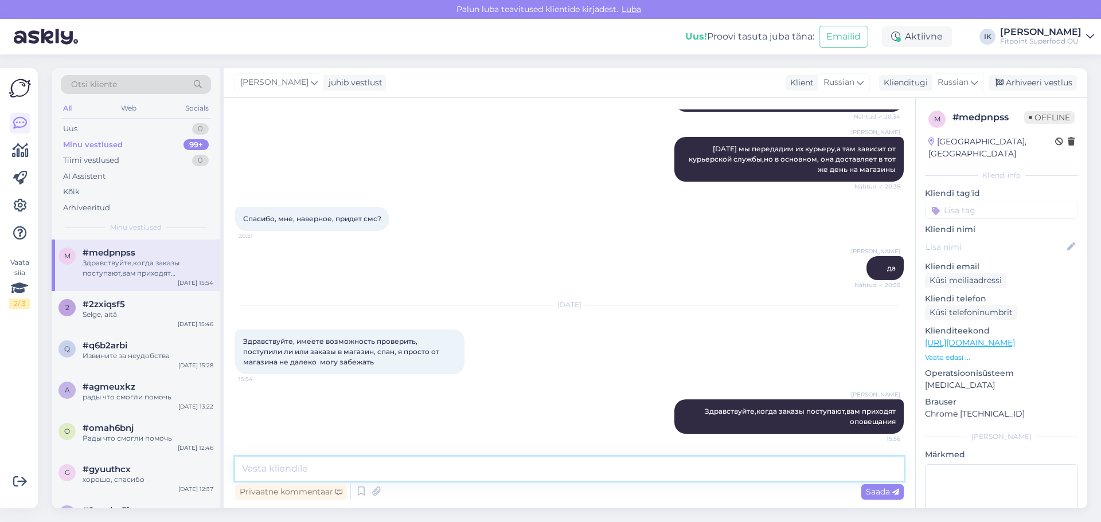
click at [631, 478] on textarea at bounding box center [569, 469] width 668 height 24
type textarea "о"
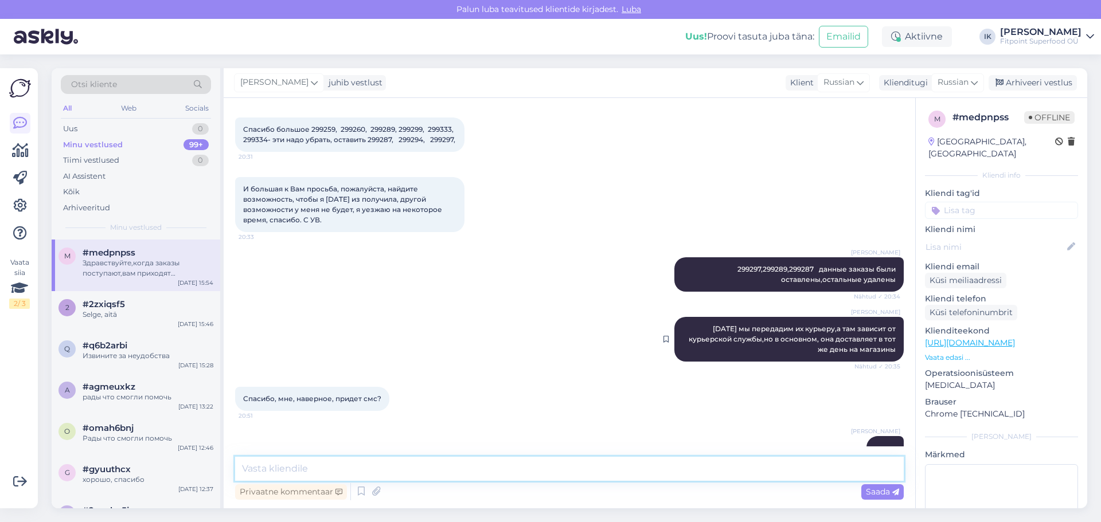
scroll to position [553, 0]
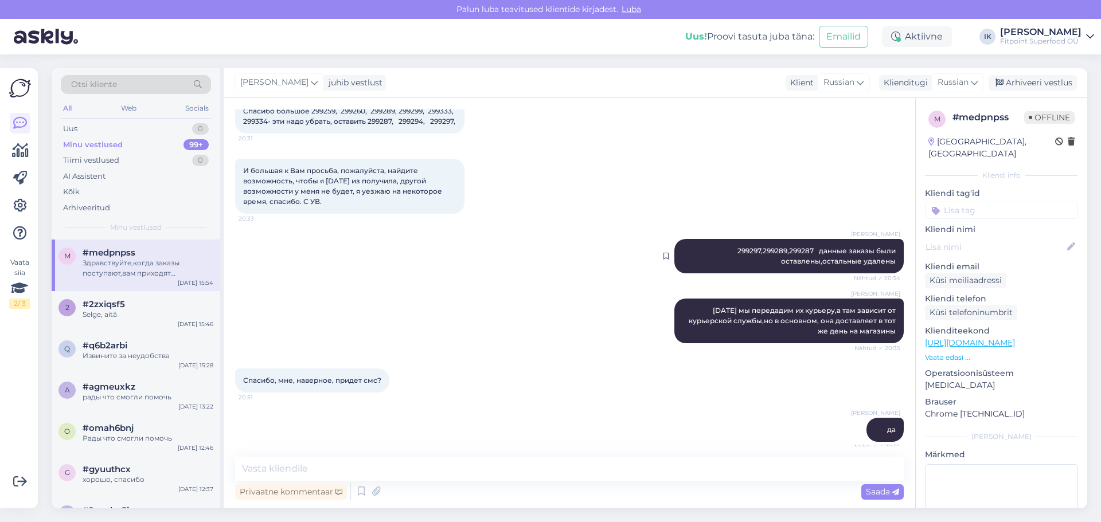
click at [745, 261] on span "299297,299289,299287 данные заказы были оставлены,остальные удалены" at bounding box center [817, 255] width 160 height 19
click at [778, 263] on span "299297,299289,299287 данные заказы были оставлены,остальные удалены" at bounding box center [817, 255] width 160 height 19
drag, startPoint x: 753, startPoint y: 260, endPoint x: 693, endPoint y: 253, distance: 60.0
click at [693, 253] on div "Ilja Koivanen 299297,299289,299287 данные заказы были оставлены,остальные удале…" at bounding box center [788, 256] width 229 height 34
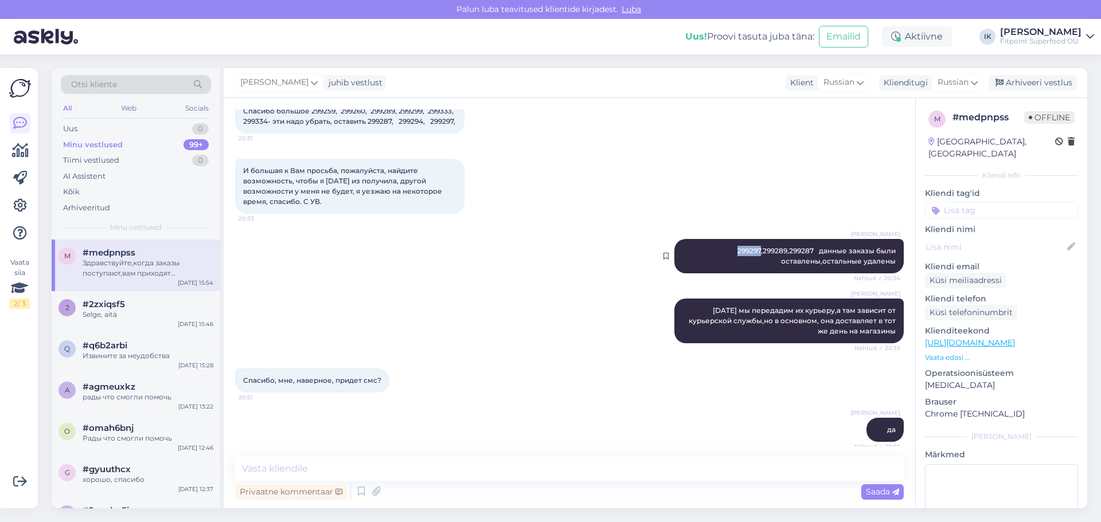
copy span "299297"
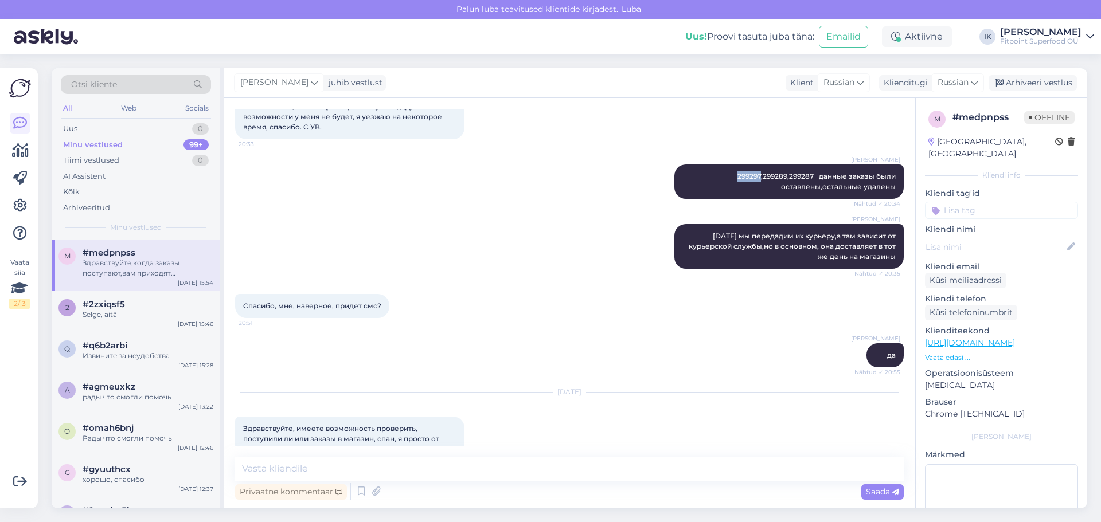
scroll to position [725, 0]
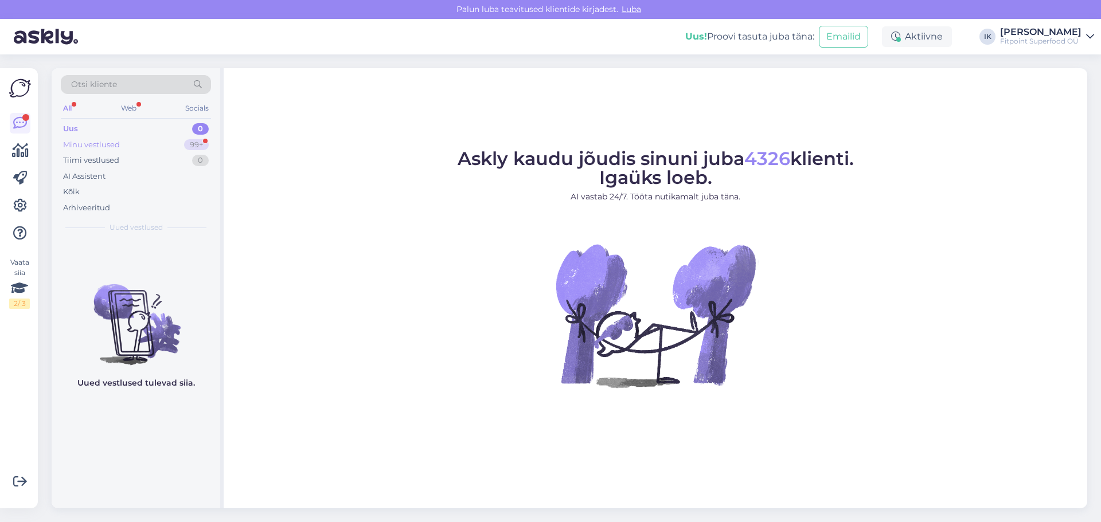
click at [121, 148] on div "Minu vestlused 99+" at bounding box center [136, 145] width 150 height 16
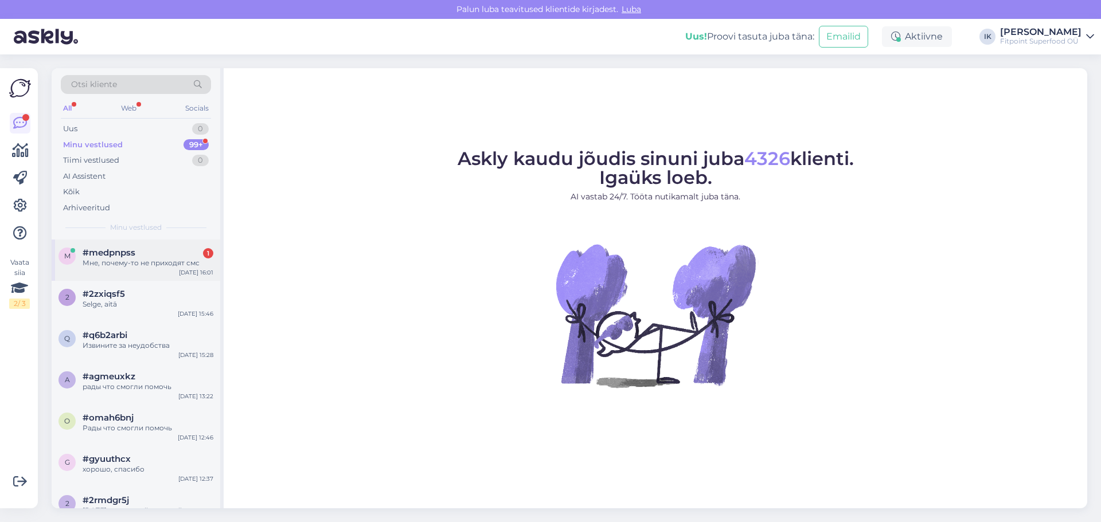
click at [159, 260] on div "Мне, почему-то не приходят смс" at bounding box center [148, 263] width 131 height 10
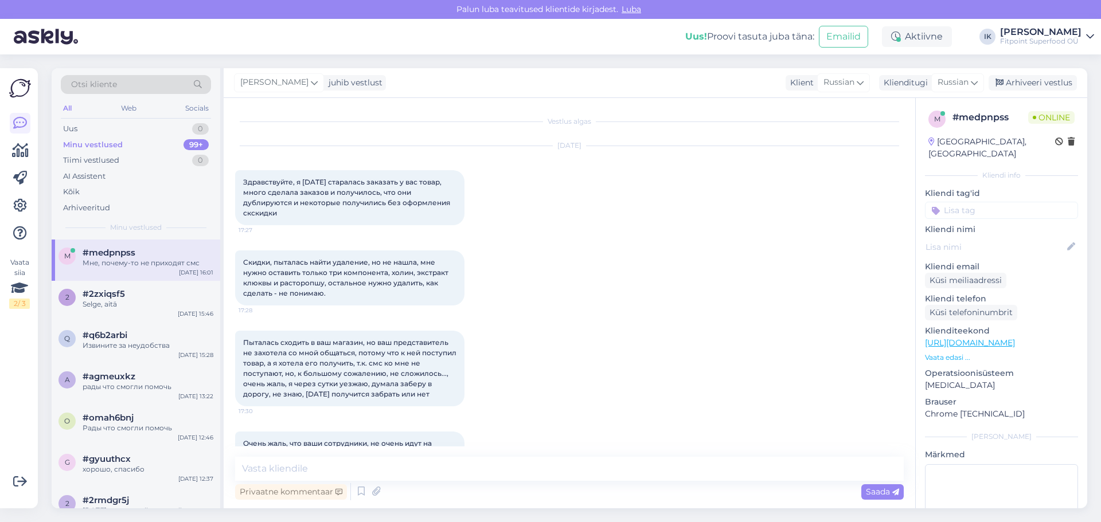
scroll to position [774, 0]
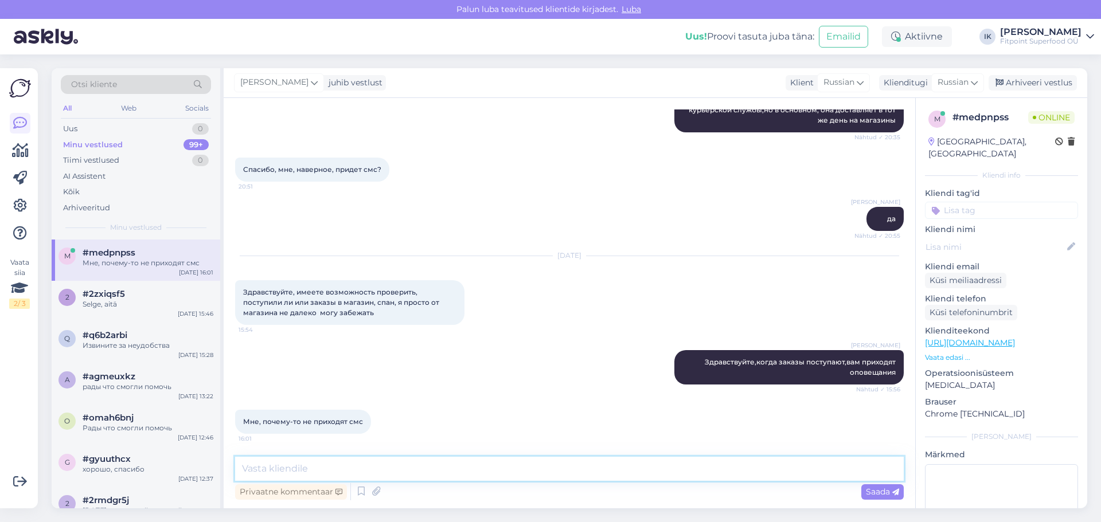
click at [476, 463] on textarea at bounding box center [569, 469] width 668 height 24
type textarea "y"
type textarea "Y"
type textarea "Н"
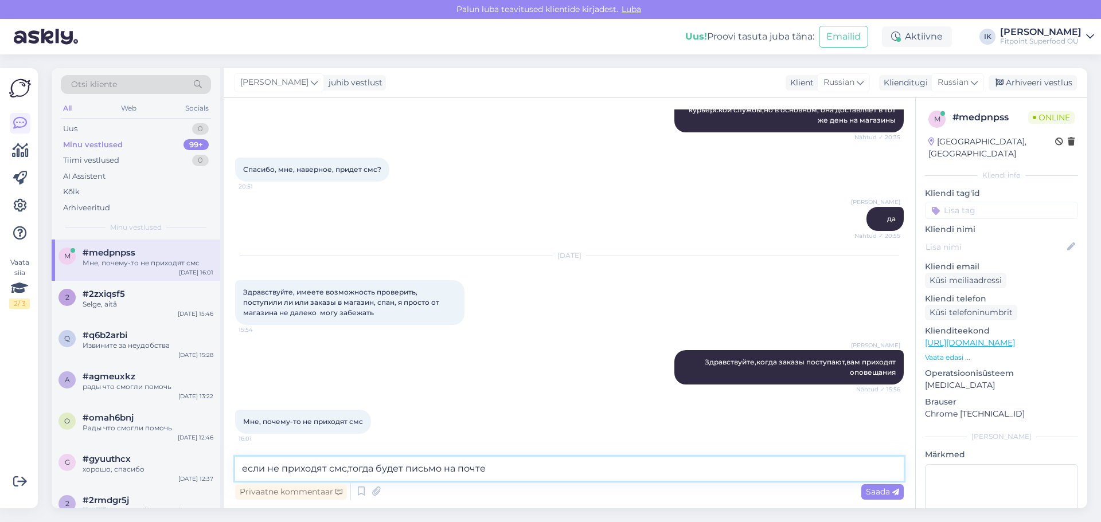
drag, startPoint x: 347, startPoint y: 468, endPoint x: 259, endPoint y: 461, distance: 89.1
click at [259, 461] on textarea "если не приходят смс,тогда будет письмо на почте" at bounding box center [569, 469] width 668 height 24
click at [390, 468] on textarea "Тогда будет письмо на почте" at bounding box center [569, 469] width 668 height 24
type textarea "Тогда будет письмо на почте,ваш заказ еще в пути в магазин"
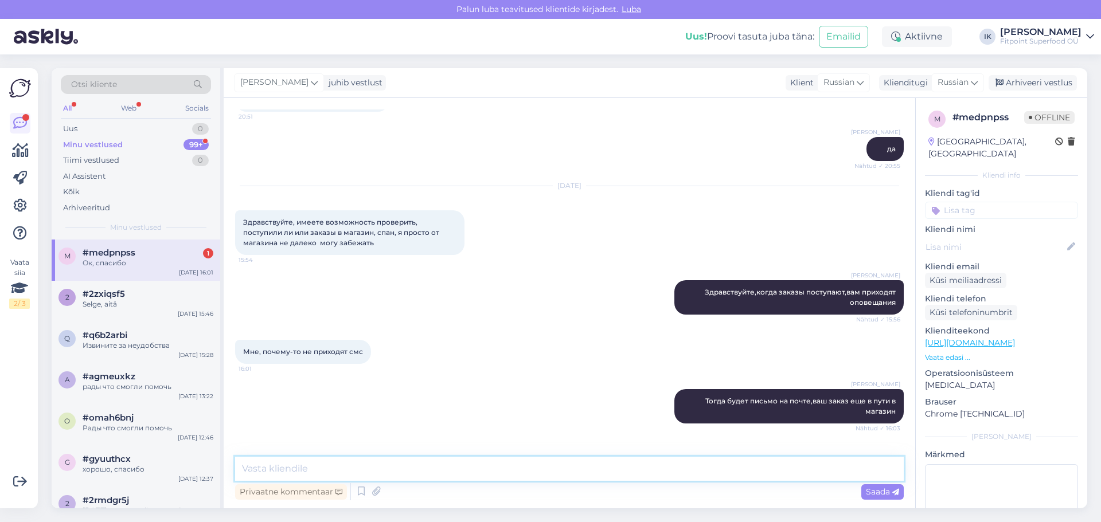
scroll to position [883, 0]
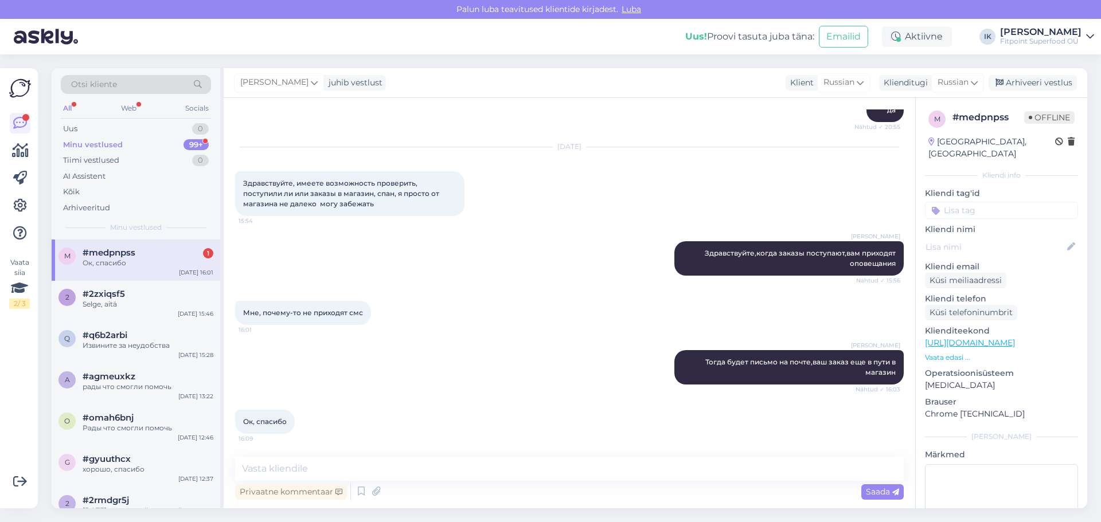
click at [491, 327] on div "Мне, почему-то не приходят смс 16:01" at bounding box center [569, 312] width 668 height 49
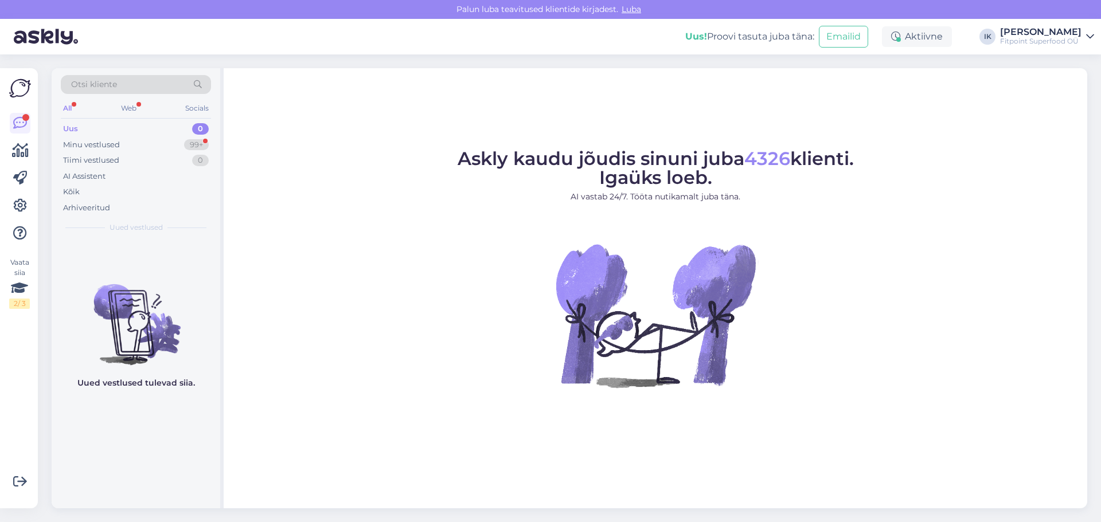
click at [135, 134] on div "Uus 0" at bounding box center [136, 129] width 150 height 16
click at [131, 144] on div "Minu vestlused 99+" at bounding box center [136, 145] width 150 height 16
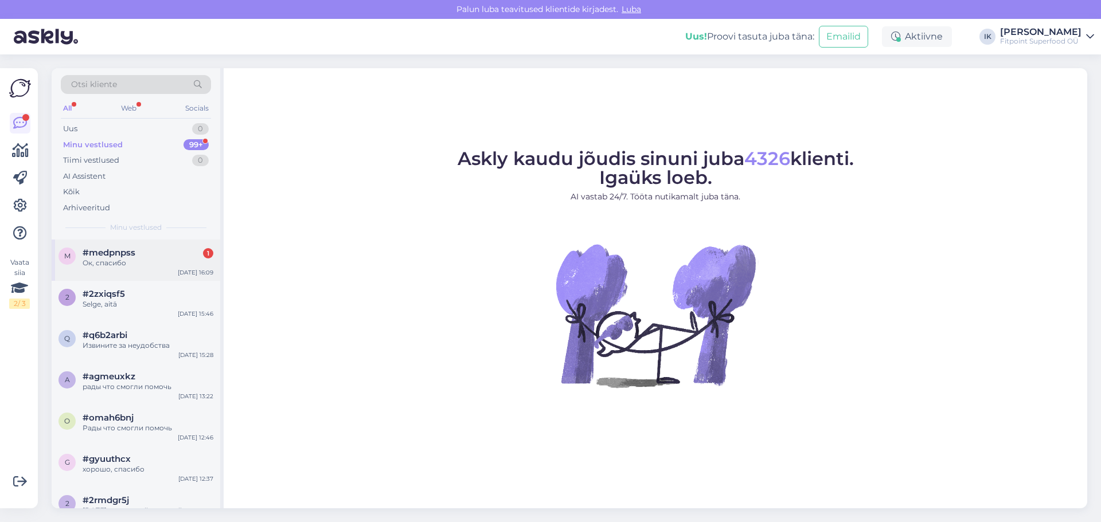
click at [169, 251] on div "#medpnpss 1" at bounding box center [148, 253] width 131 height 10
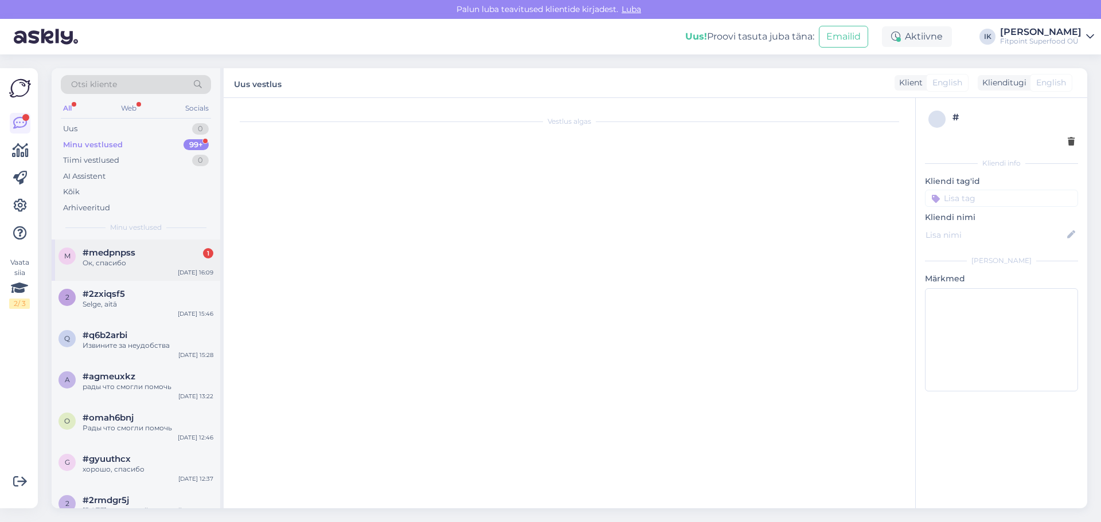
scroll to position [883, 0]
